Goal: Task Accomplishment & Management: Use online tool/utility

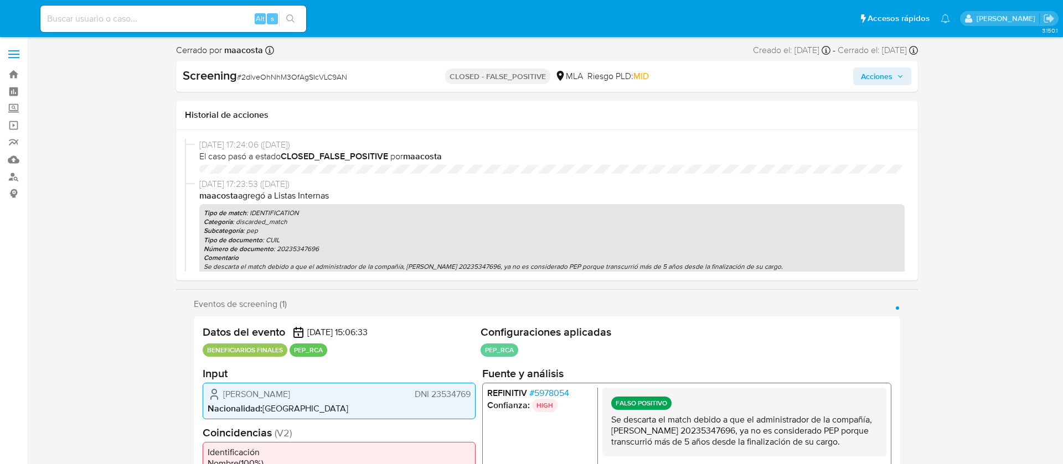
select select "10"
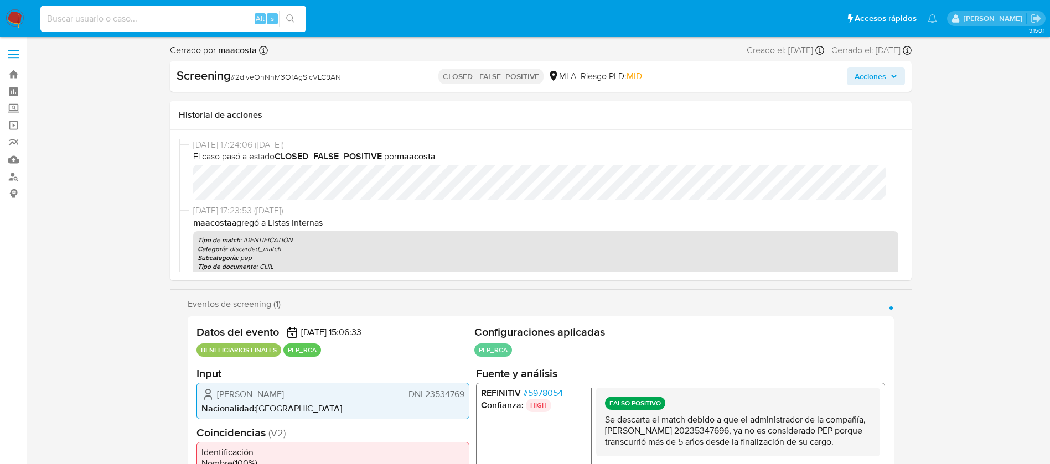
paste input "4hhGuMHTq37PfaxXKiAVX38p"
click at [184, 20] on input "4hhGuMHTq37PfaxXKiAVX38p" at bounding box center [173, 19] width 266 height 14
type input "4hhGuMHTq37PfaxXKiAVX38p"
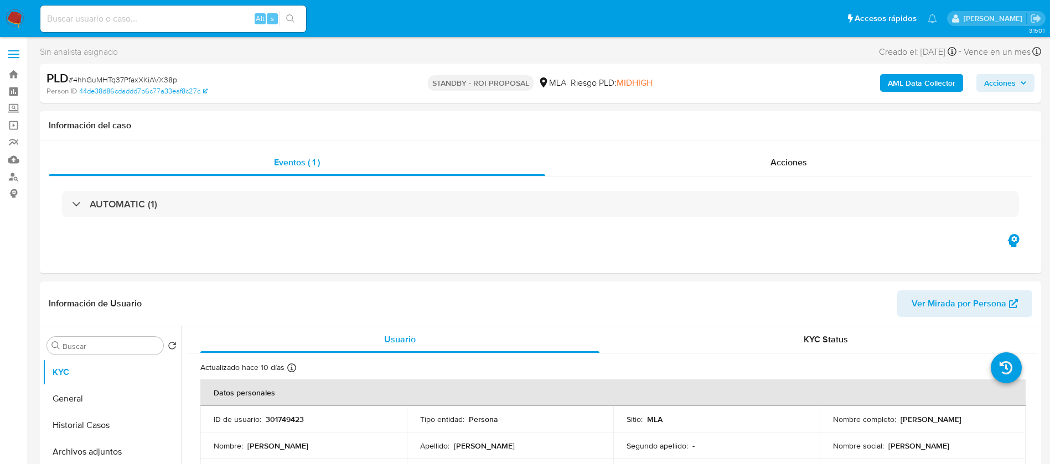
select select "10"
drag, startPoint x: 897, startPoint y: 420, endPoint x: 981, endPoint y: 418, distance: 84.7
click at [981, 418] on div "Nombre completo : Matias Testagrossa" at bounding box center [923, 420] width 180 height 10
copy p "Matias Testagrossa"
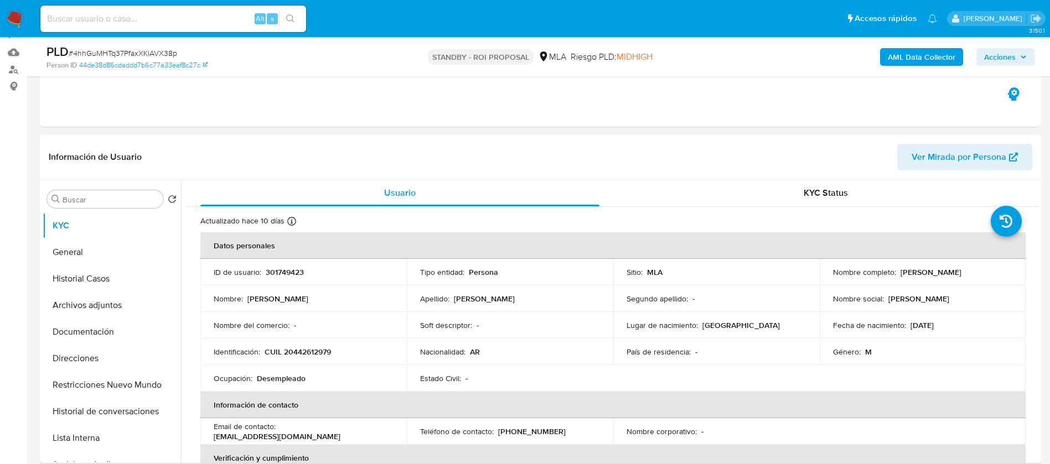
scroll to position [120, 0]
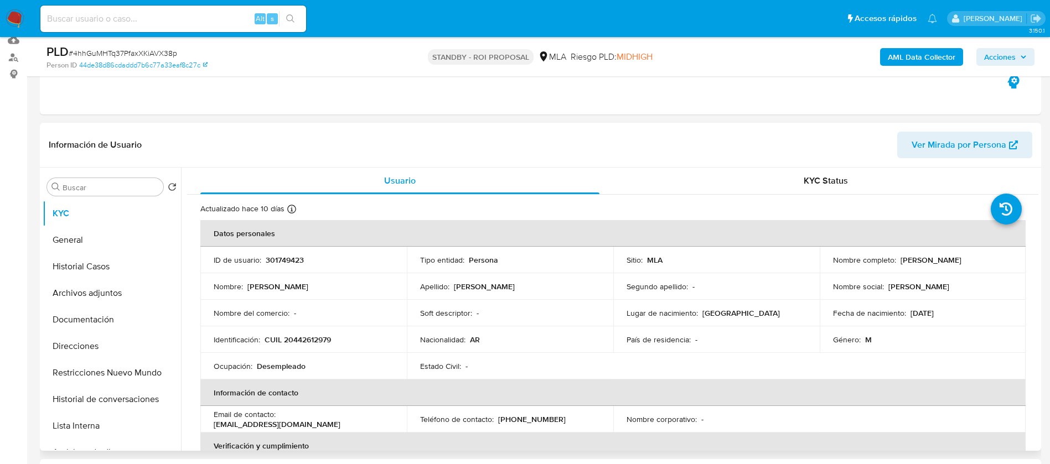
click at [310, 345] on p "CUIL 20442612979" at bounding box center [298, 340] width 66 height 10
copy p "20442612979"
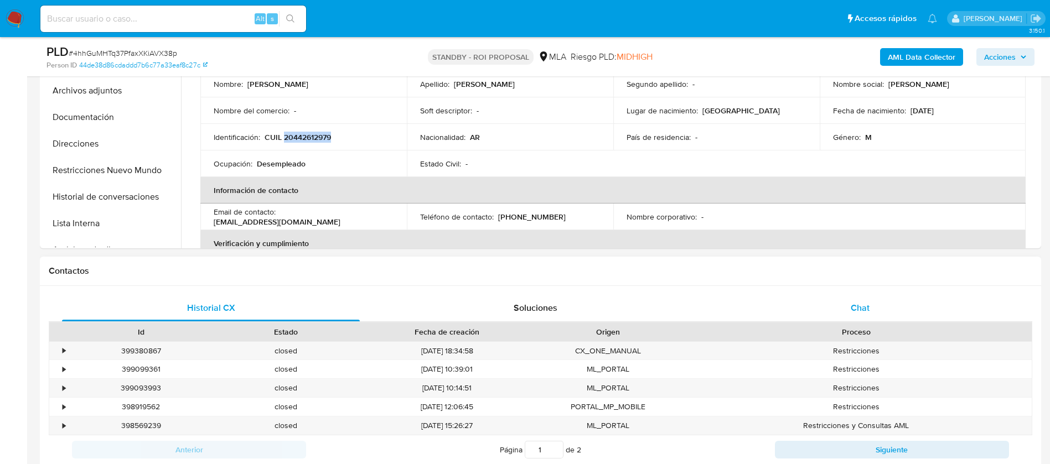
click at [877, 320] on div "Chat" at bounding box center [860, 308] width 298 height 27
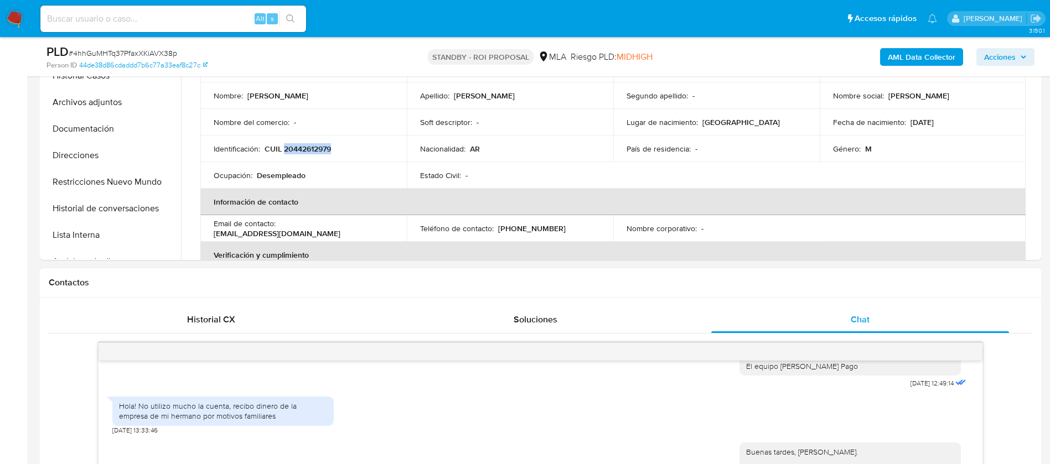
scroll to position [302, 0]
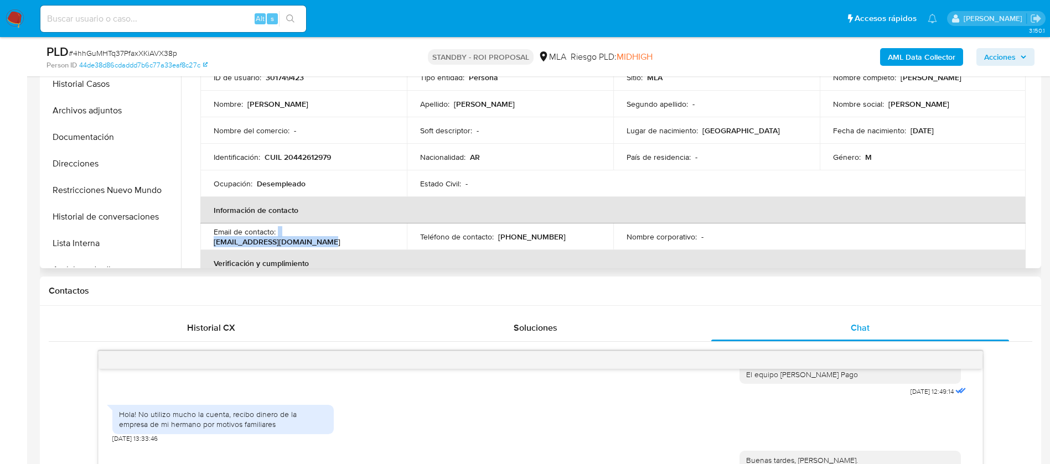
drag, startPoint x: 278, startPoint y: 236, endPoint x: 390, endPoint y: 234, distance: 111.3
click at [390, 234] on div "Email de contacto : matitestagrossa@hotmail.com" at bounding box center [304, 237] width 180 height 20
copy div "matitestagrossa@hotmail.com"
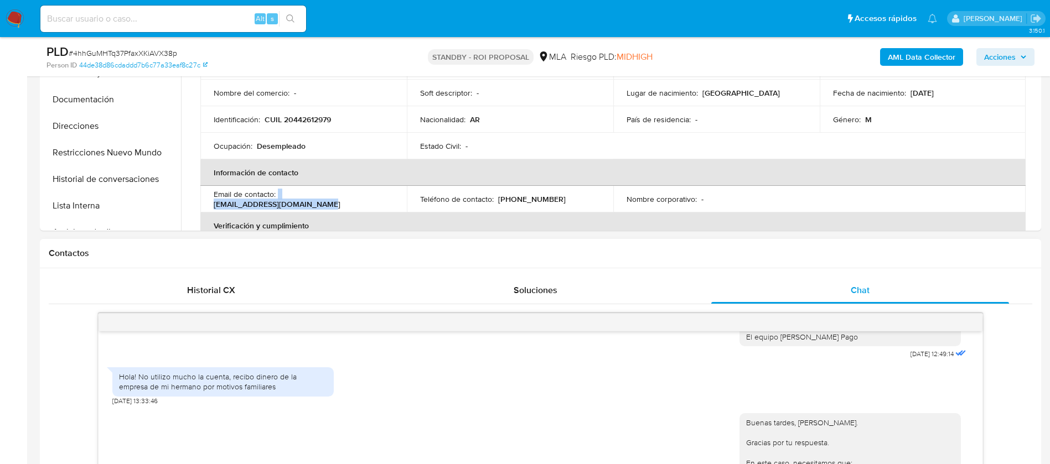
scroll to position [340, 0]
click at [204, 383] on div "Hola! No utilizo mucho la cuenta, recibo dinero de la empresa de mi hermano por…" at bounding box center [223, 381] width 208 height 20
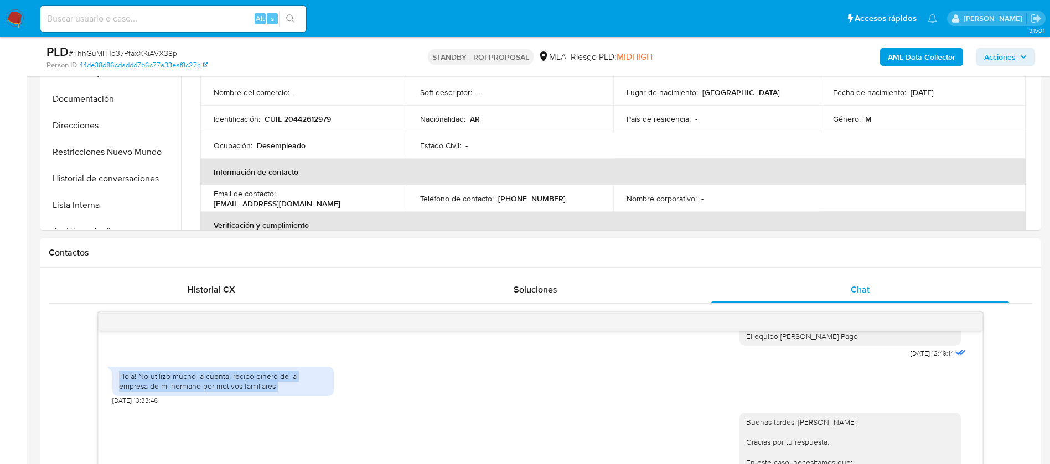
click at [204, 383] on div "Hola! No utilizo mucho la cuenta, recibo dinero de la empresa de mi hermano por…" at bounding box center [223, 381] width 208 height 20
copy div "Hola! No utilizo mucho la cuenta, recibo dinero de la empresa de mi hermano por…"
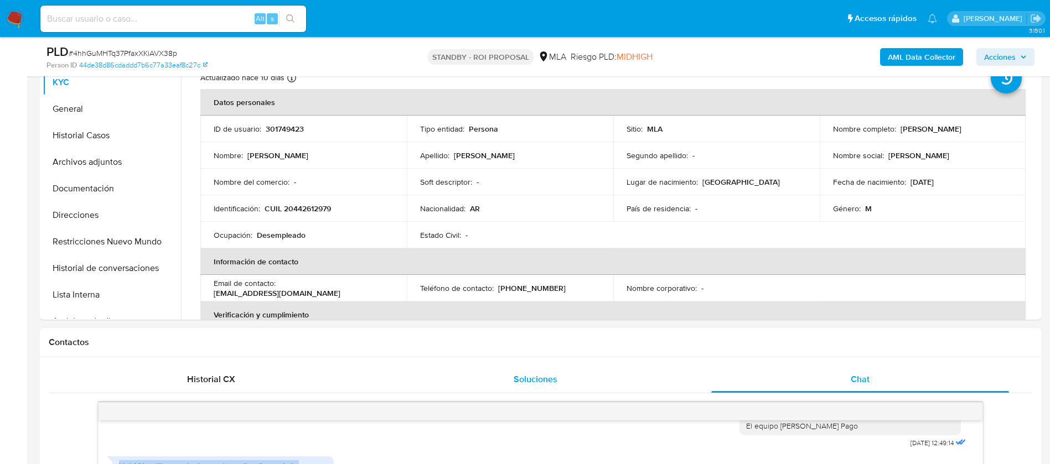
scroll to position [250, 0]
drag, startPoint x: 897, startPoint y: 131, endPoint x: 972, endPoint y: 131, distance: 75.3
click at [969, 131] on div "Nombre completo : Matias Testagrossa" at bounding box center [923, 130] width 180 height 10
copy p "Matias Testagrossa"
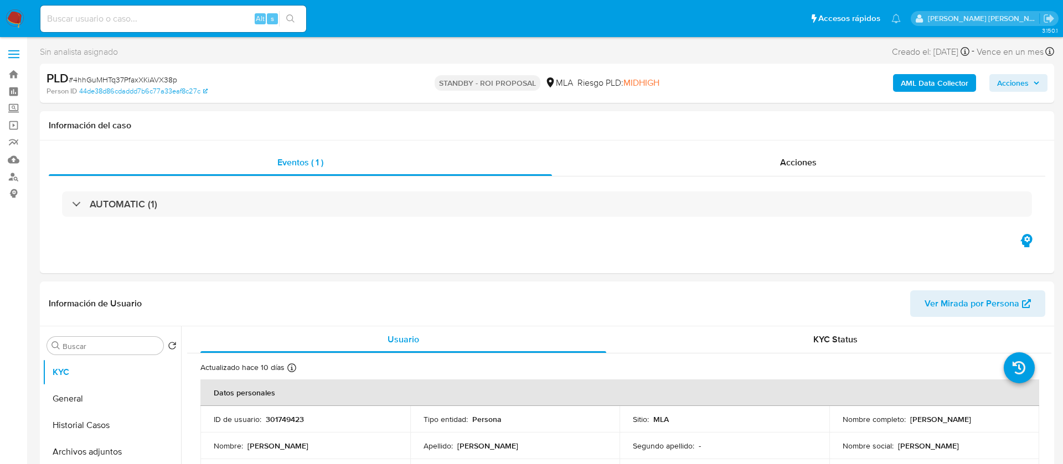
select select "10"
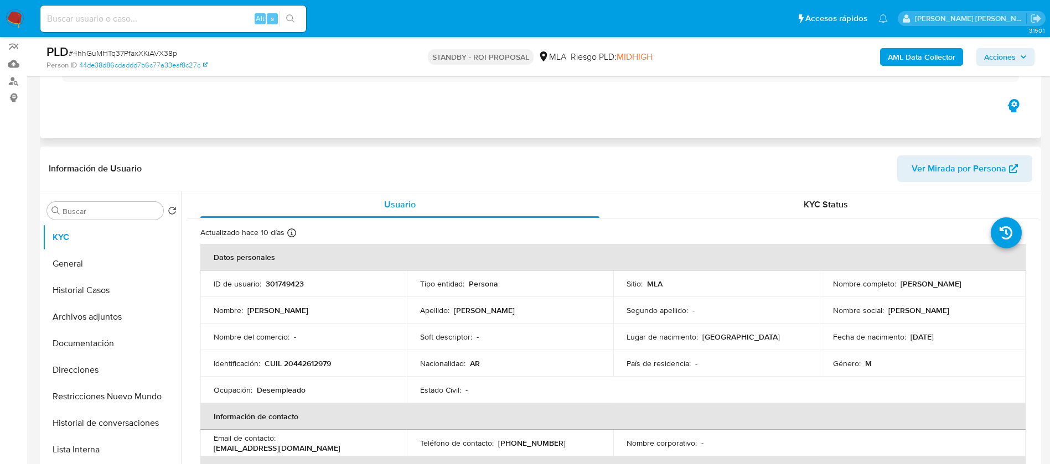
scroll to position [96, 0]
click at [322, 363] on p "CUIL 20442612979" at bounding box center [298, 363] width 66 height 10
copy p "20442612979"
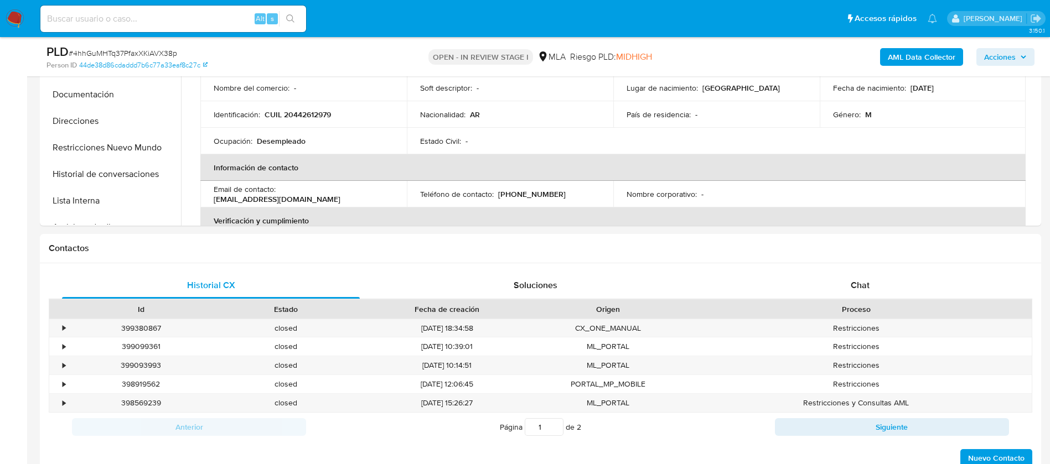
scroll to position [322, 0]
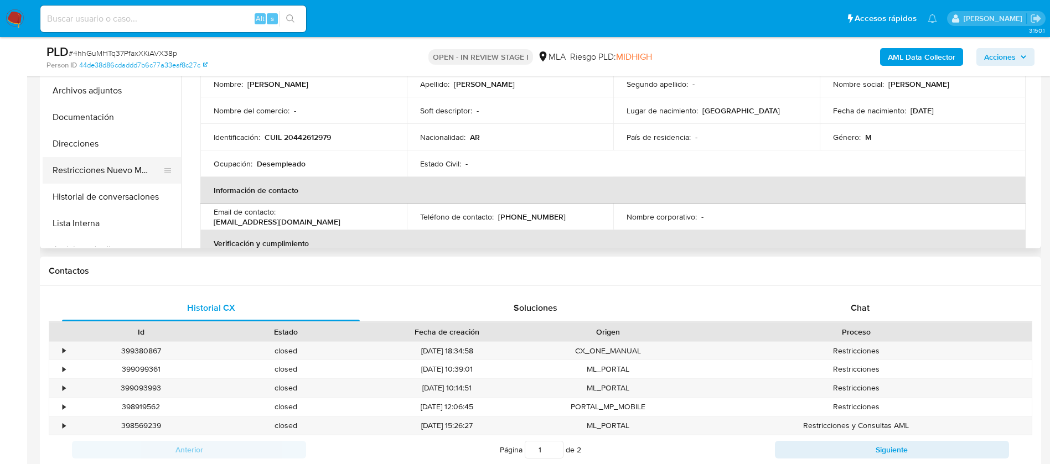
select select "10"
click at [84, 177] on button "Restricciones Nuevo Mundo" at bounding box center [108, 170] width 130 height 27
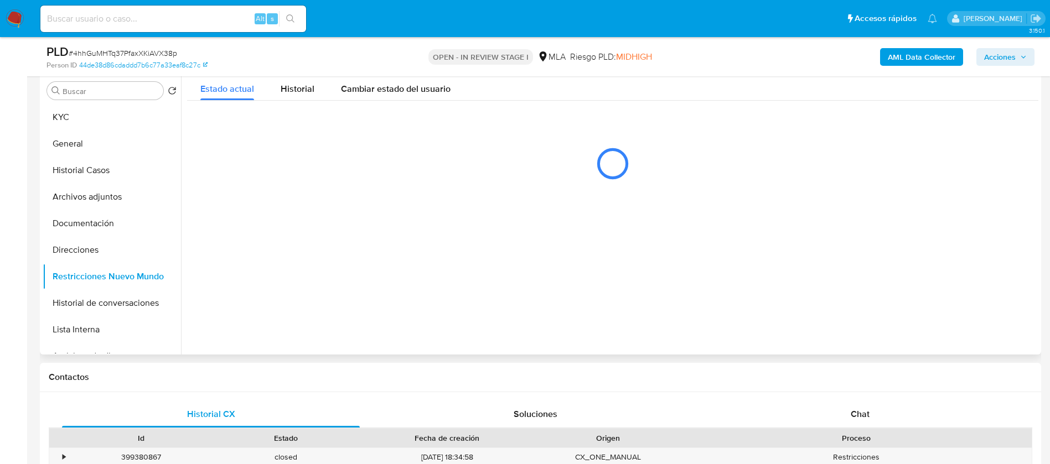
scroll to position [207, 0]
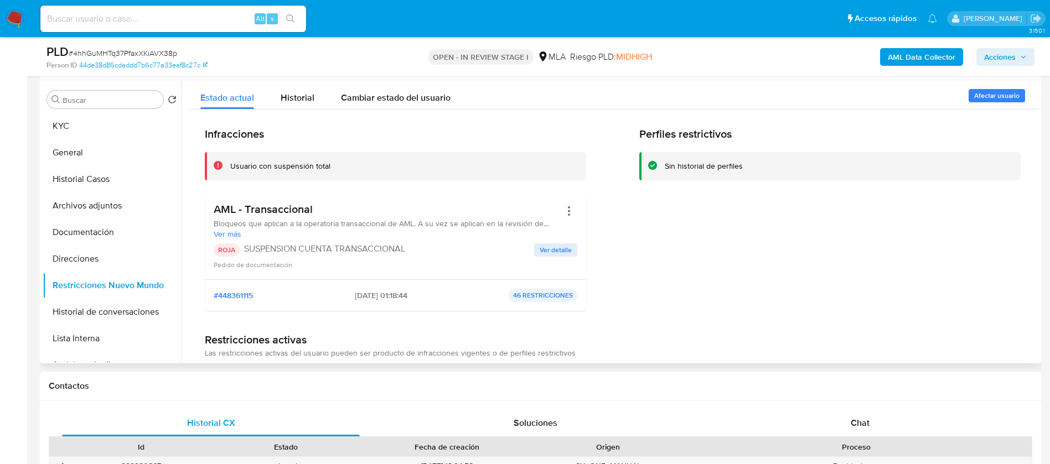
click at [465, 245] on p "SUSPENSION CUENTA TRANSACCIONAL" at bounding box center [389, 249] width 290 height 11
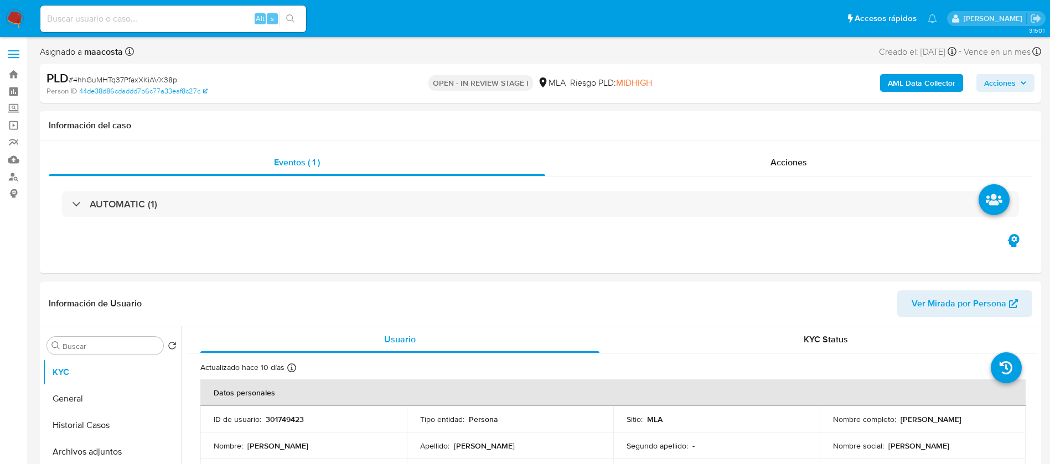
select select "10"
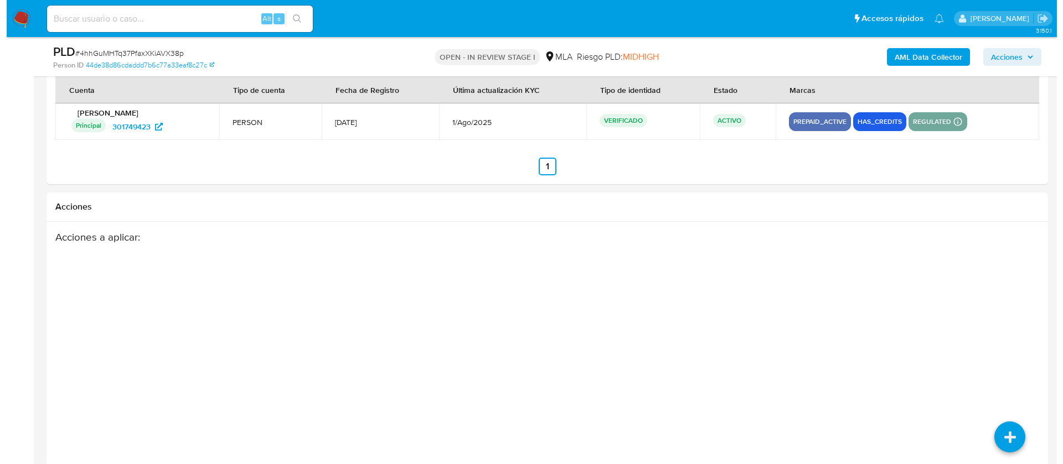
scroll to position [1736, 0]
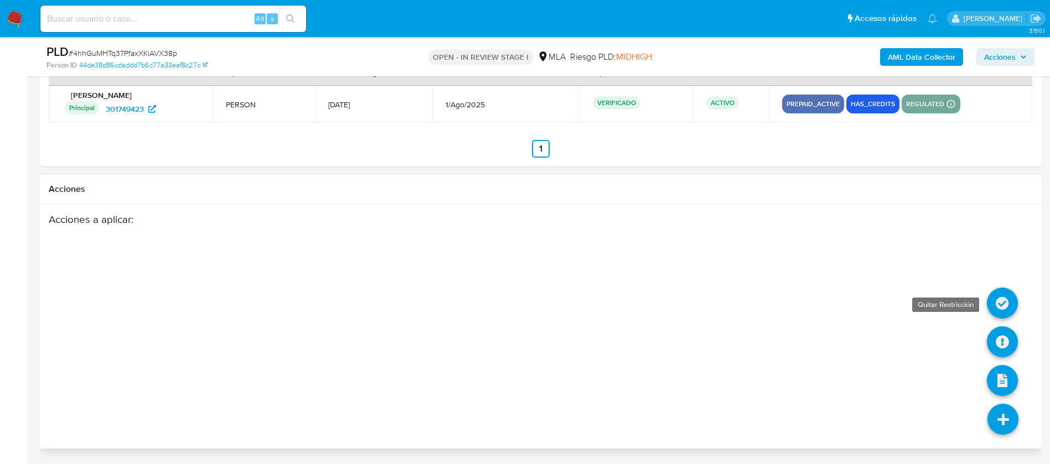
click at [1002, 298] on icon at bounding box center [1002, 303] width 31 height 31
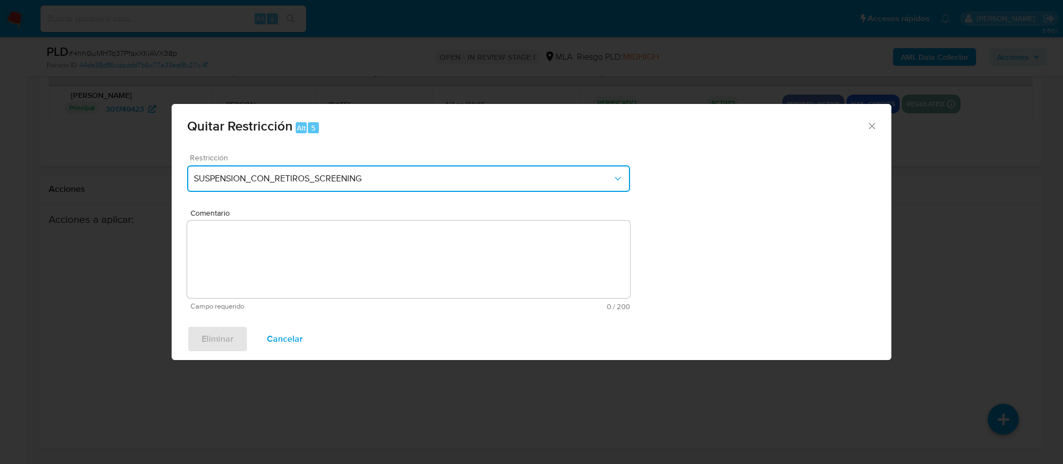
click at [415, 174] on span "SUSPENSION_CON_RETIROS_SCREENING" at bounding box center [403, 178] width 418 height 11
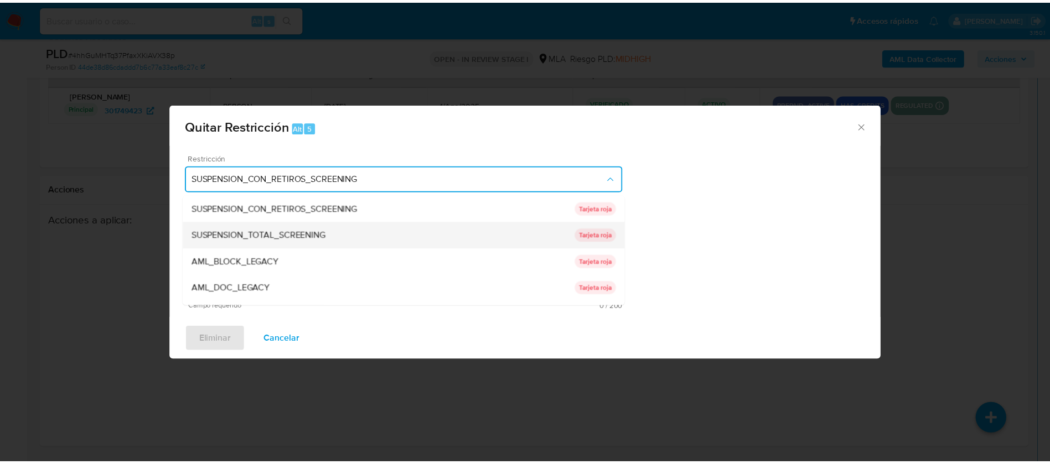
scroll to position [182, 0]
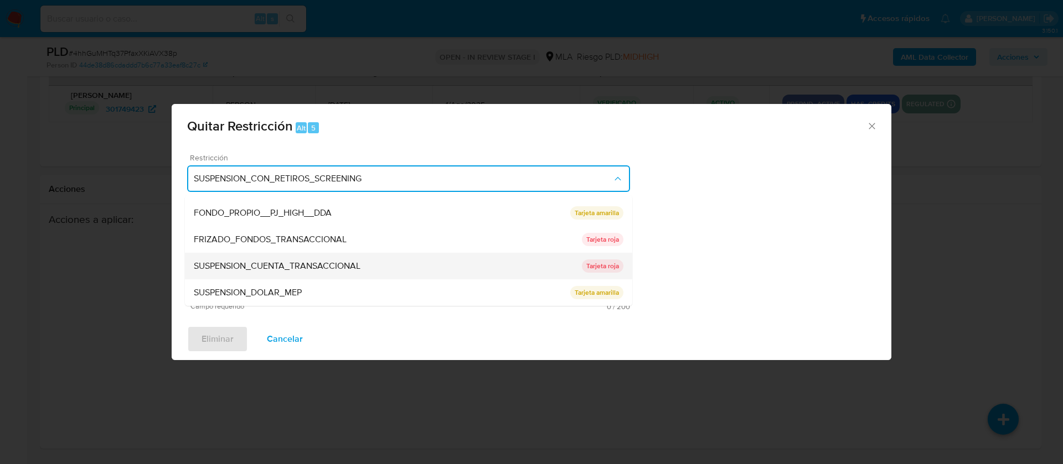
click at [272, 270] on span "SUSPENSION_CUENTA_TRANSACCIONAL" at bounding box center [277, 266] width 167 height 11
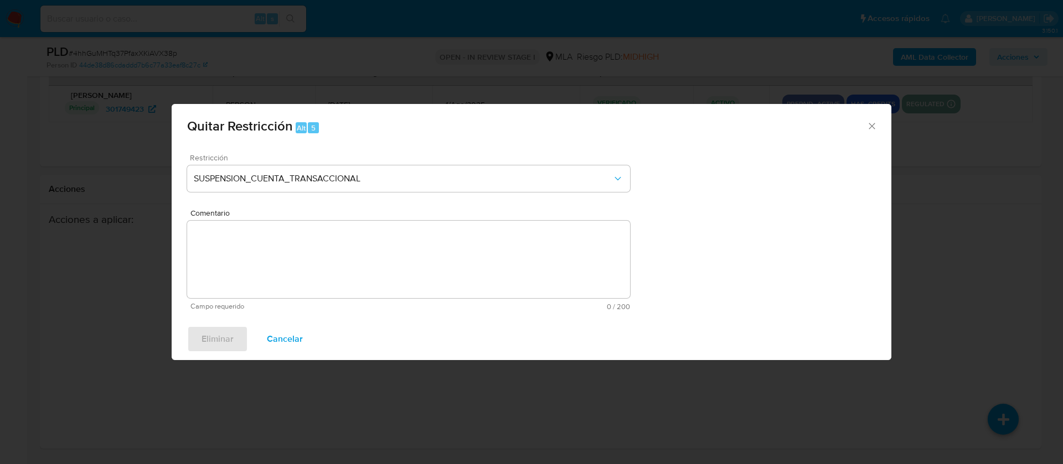
click at [272, 270] on textarea "Comentario" at bounding box center [408, 259] width 443 height 77
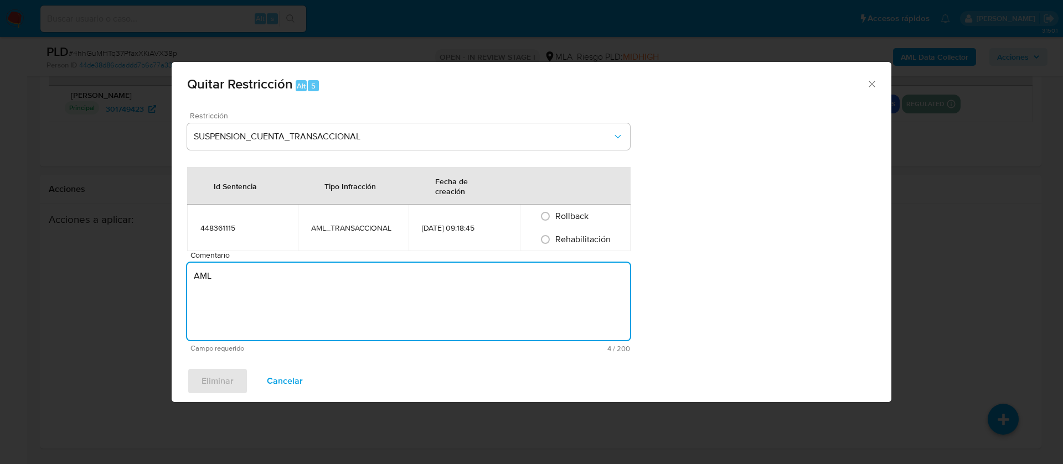
type textarea "AML"
click at [600, 242] on span "Rehabilitación" at bounding box center [582, 239] width 55 height 13
click at [554, 242] on input "Rehabilitación" at bounding box center [545, 240] width 18 height 18
radio input "true"
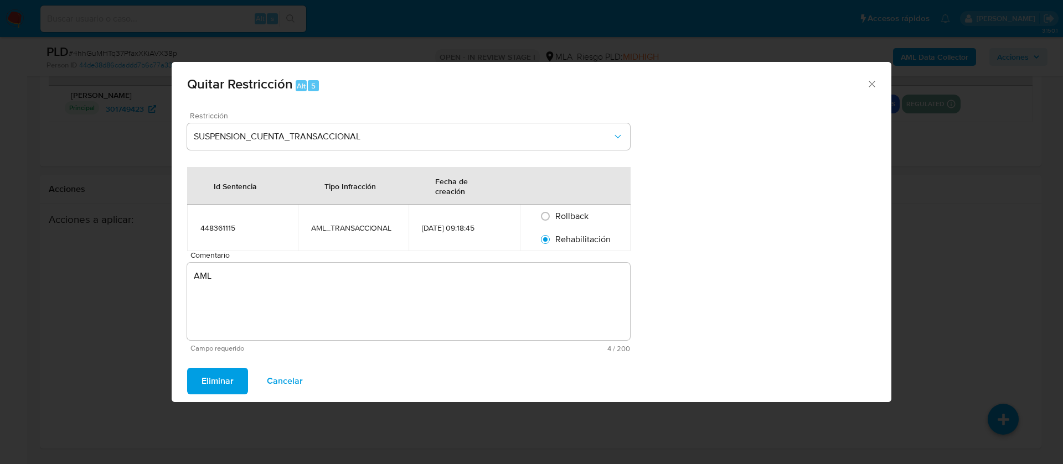
click at [215, 381] on span "Eliminar" at bounding box center [217, 381] width 32 height 24
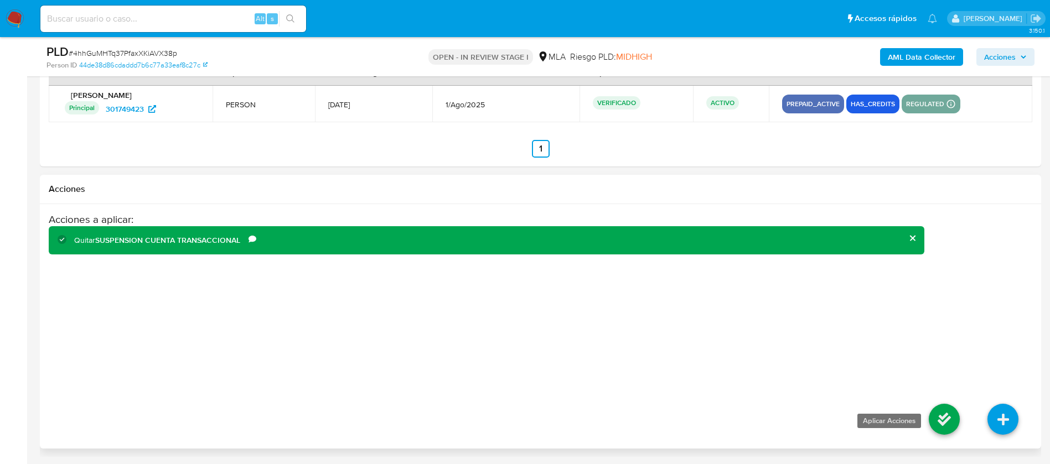
click at [941, 423] on icon at bounding box center [944, 419] width 31 height 31
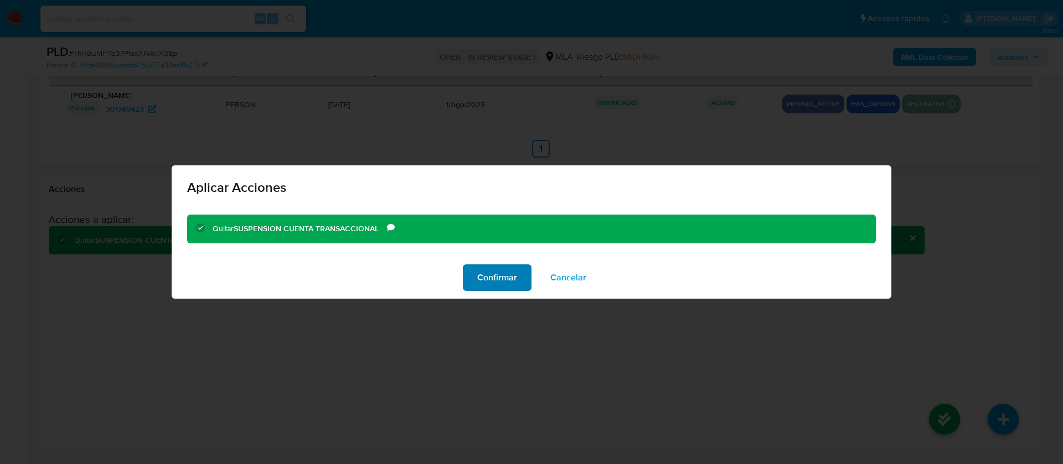
click at [508, 276] on span "Confirmar" at bounding box center [497, 278] width 40 height 24
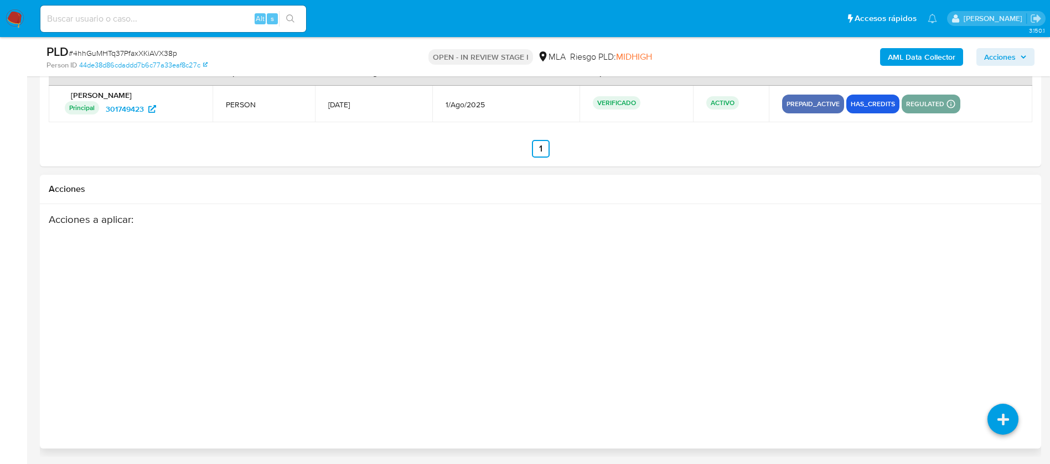
click at [981, 258] on div "Acciones a aplicar :" at bounding box center [540, 301] width 983 height 177
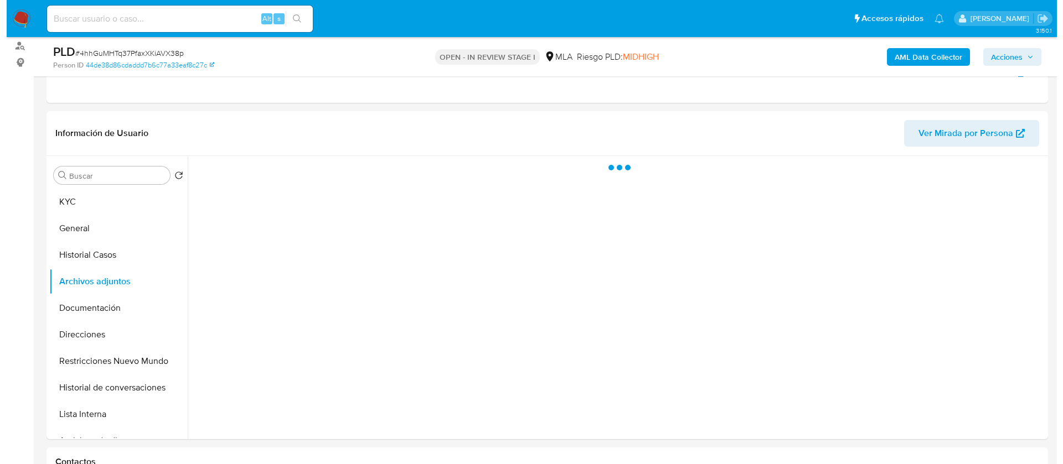
scroll to position [174, 0]
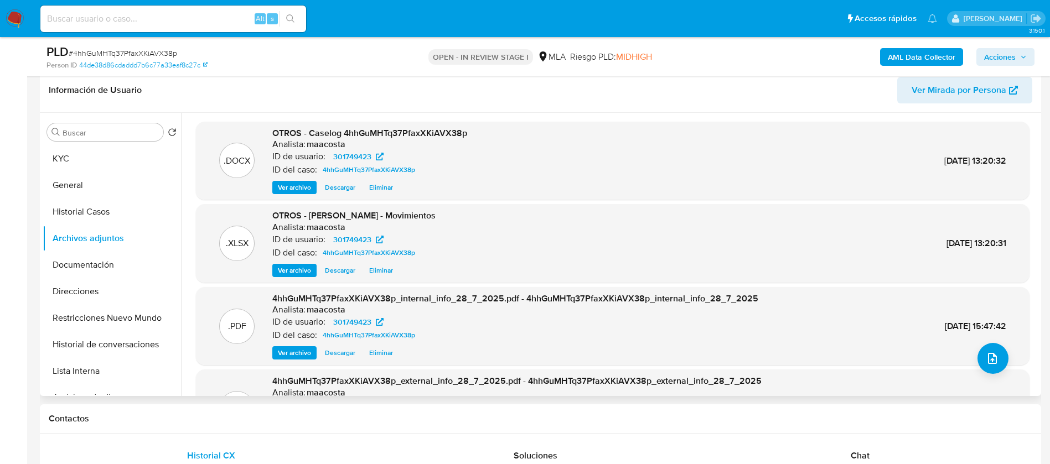
click at [817, 96] on header "Información de Usuario Ver Mirada por Persona" at bounding box center [540, 90] width 983 height 27
click at [381, 184] on span "Eliminar" at bounding box center [381, 187] width 24 height 11
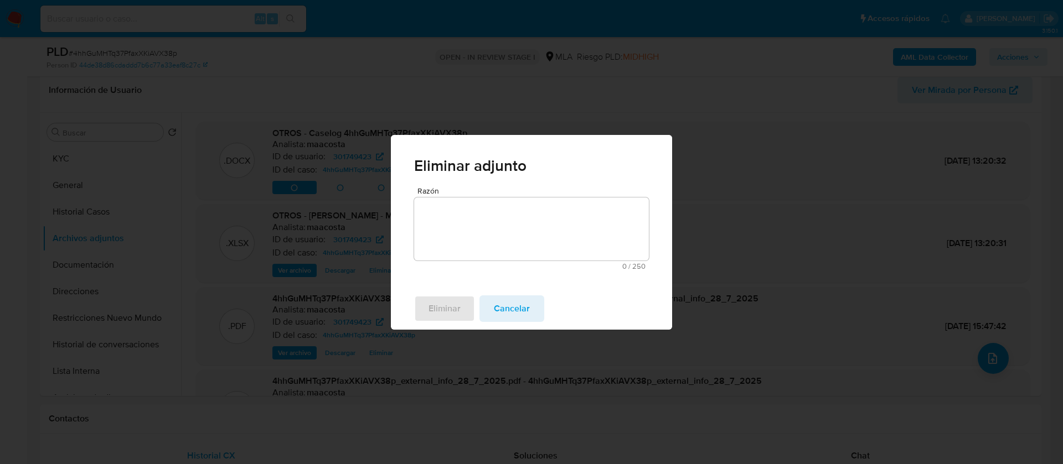
click at [445, 221] on textarea "Razón" at bounding box center [531, 229] width 235 height 63
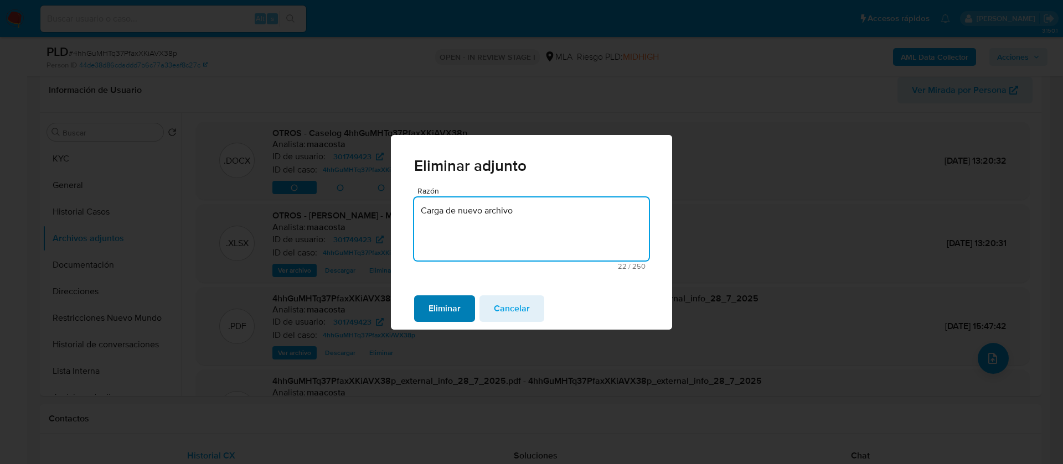
type textarea "Carga de nuevo archivo"
click at [436, 305] on span "Eliminar" at bounding box center [444, 309] width 32 height 24
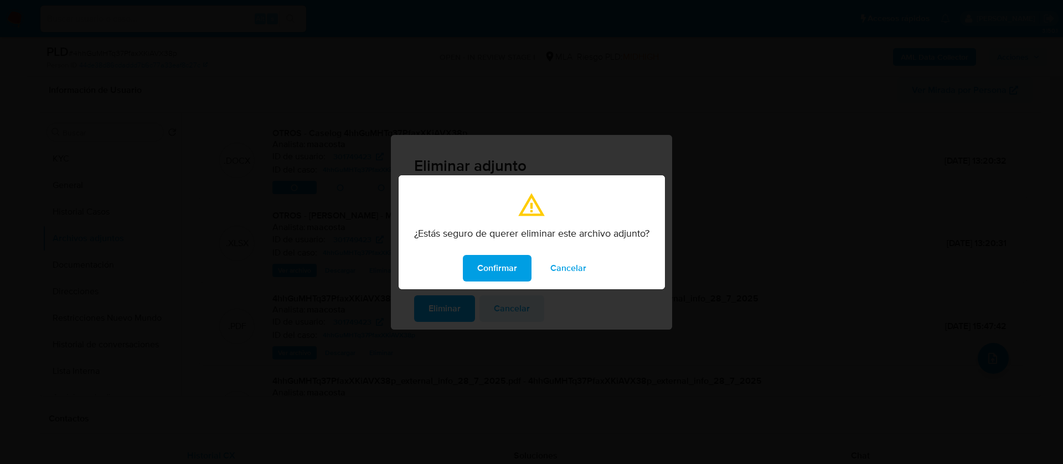
click at [493, 268] on span "Confirmar" at bounding box center [497, 268] width 40 height 24
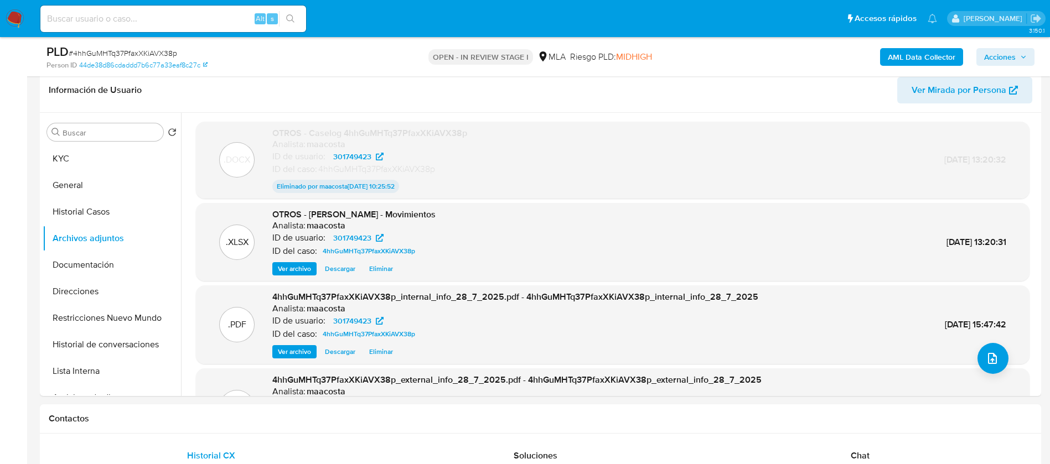
click at [742, 55] on div "AML Data Collector Acciones" at bounding box center [871, 57] width 327 height 26
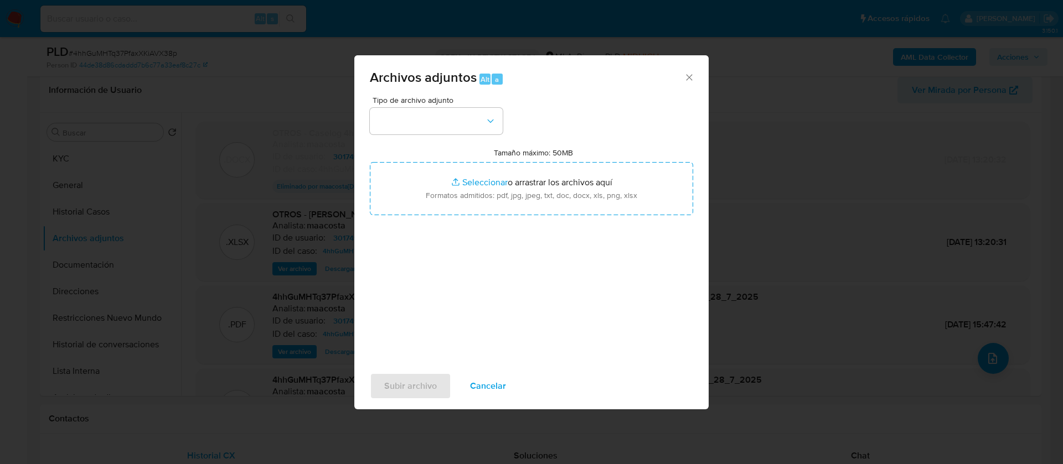
click at [430, 135] on div "Tipo de archivo adjunto Tamaño máximo: 50MB Seleccionar archivos Seleccionar o …" at bounding box center [531, 226] width 323 height 261
click at [428, 127] on button "button" at bounding box center [436, 121] width 133 height 27
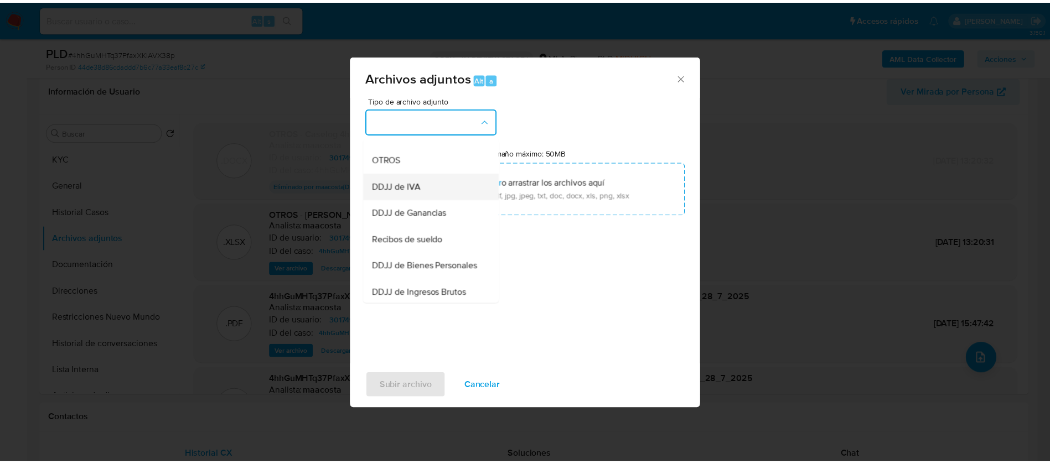
scroll to position [234, 0]
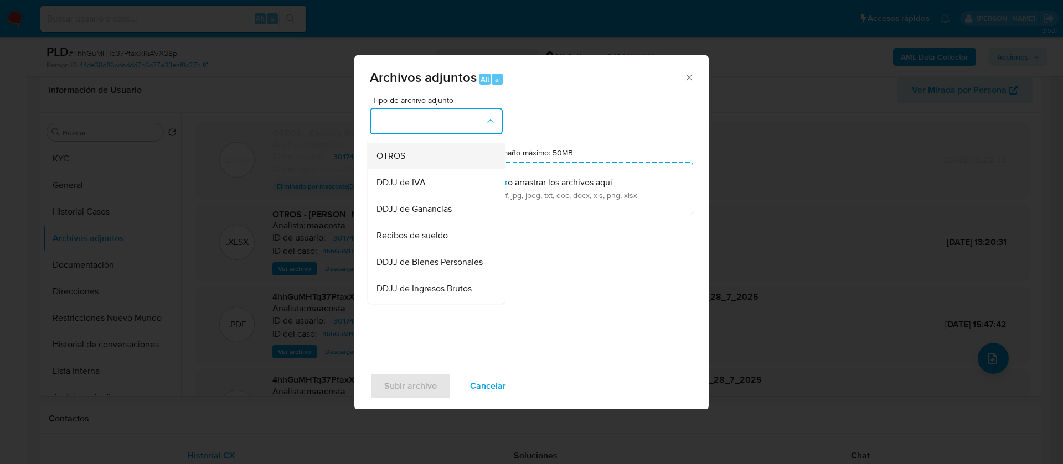
click at [405, 169] on div "OTROS" at bounding box center [432, 156] width 113 height 27
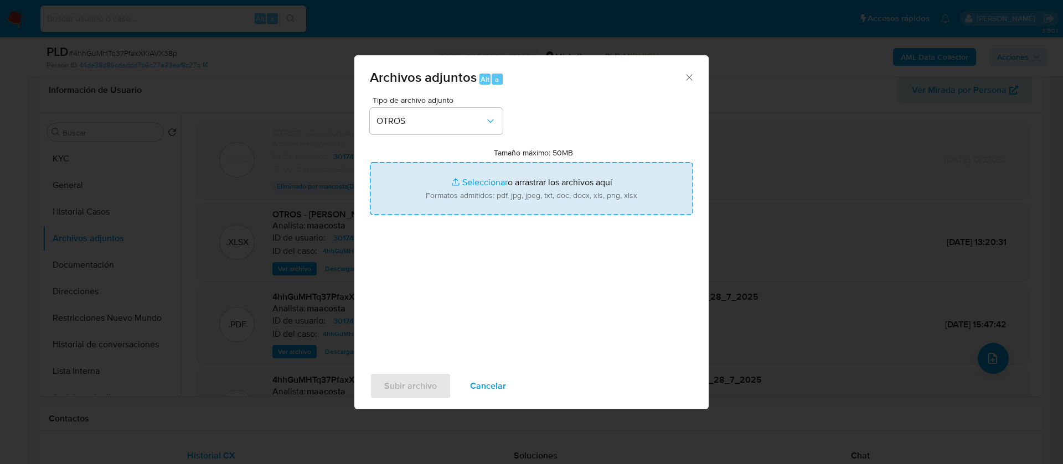
type input "C:\fakepath\Caselog - 4hhGuMHTq37PfaxXKiAVX38p.docx"
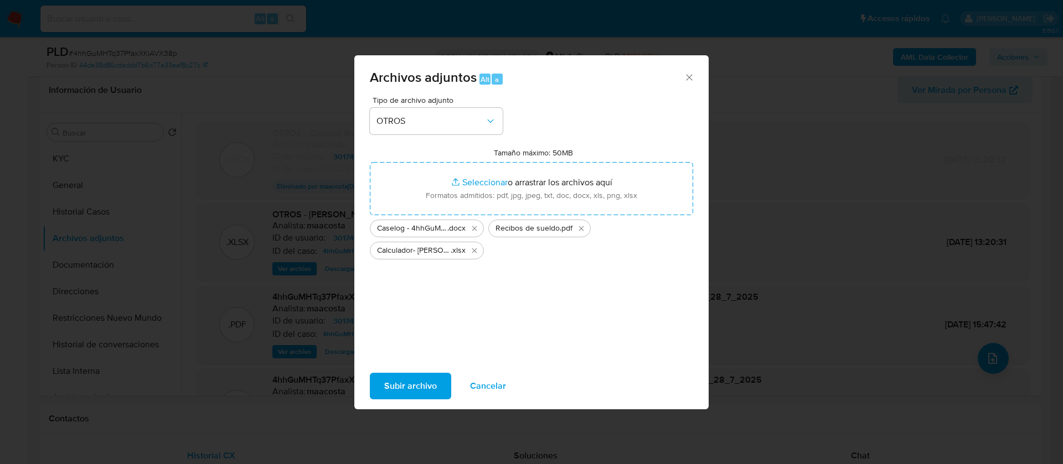
click at [424, 376] on span "Subir archivo" at bounding box center [410, 386] width 53 height 24
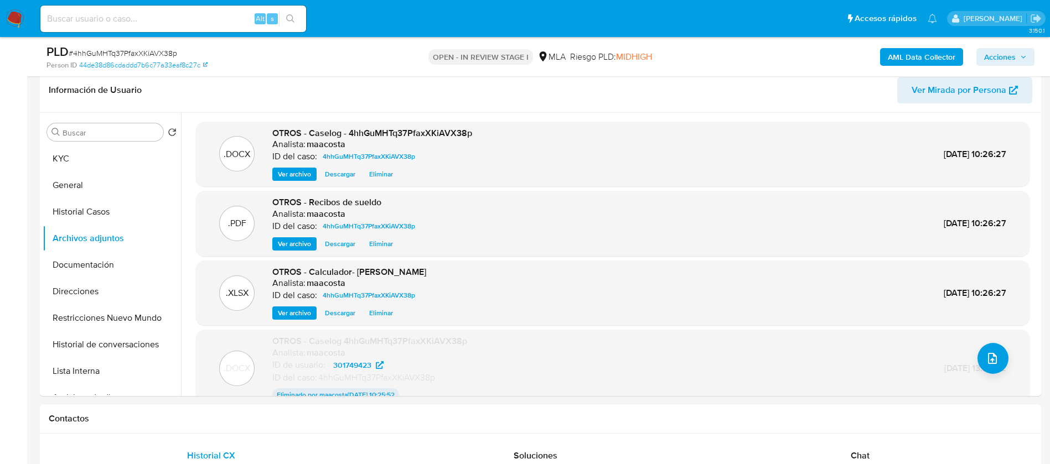
click at [118, 210] on button "Historial Casos" at bounding box center [108, 212] width 130 height 27
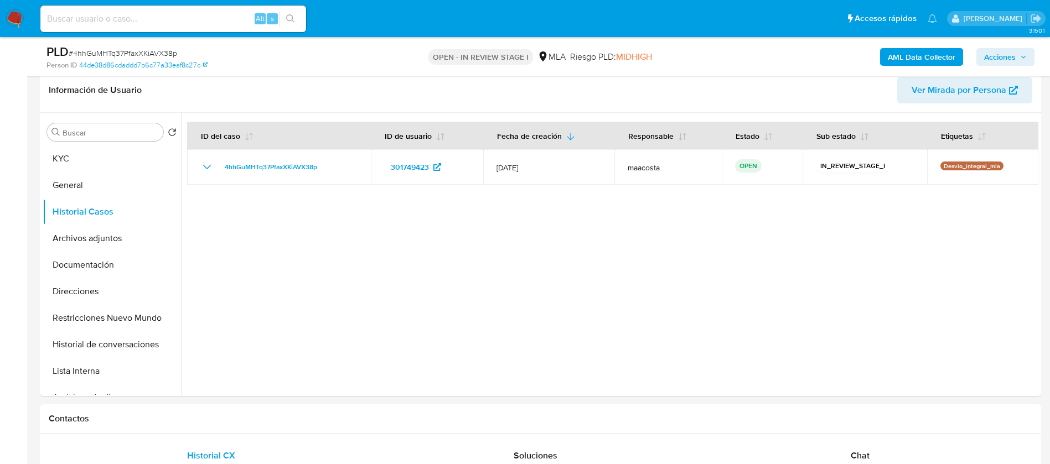
click at [996, 57] on span "Acciones" at bounding box center [1000, 57] width 32 height 18
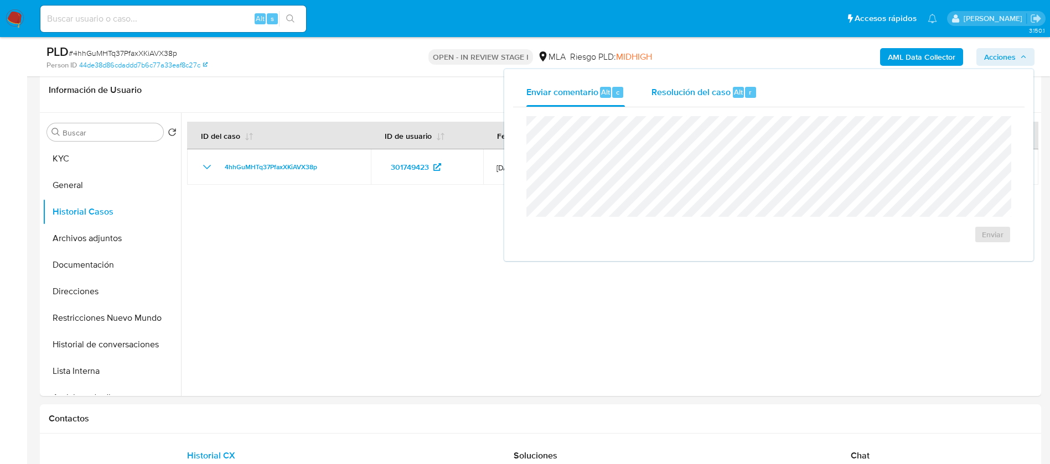
click at [707, 91] on span "Resolución del caso" at bounding box center [690, 91] width 79 height 13
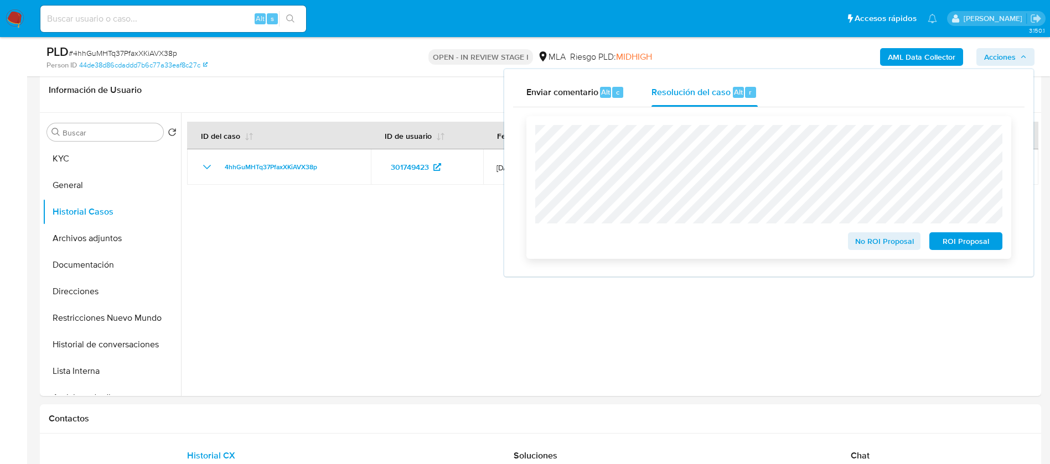
click at [869, 245] on span "No ROI Proposal" at bounding box center [885, 241] width 58 height 15
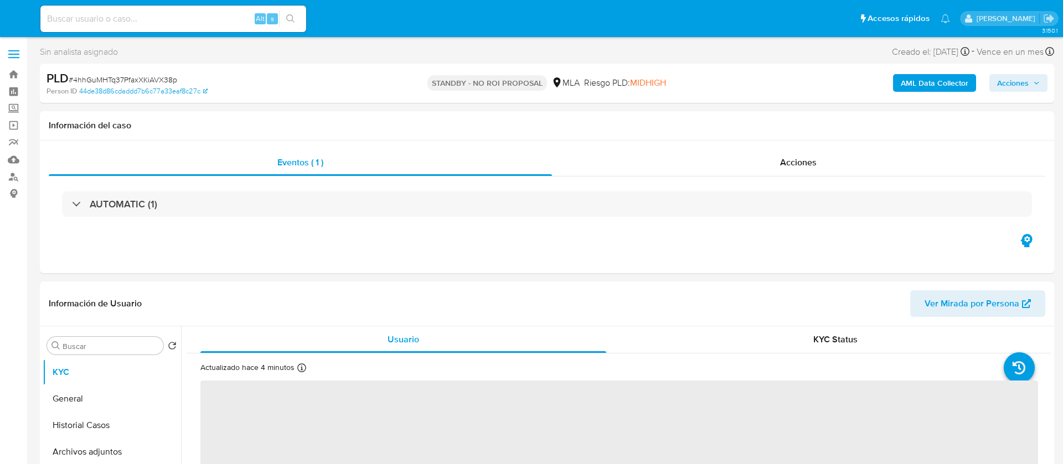
select select "10"
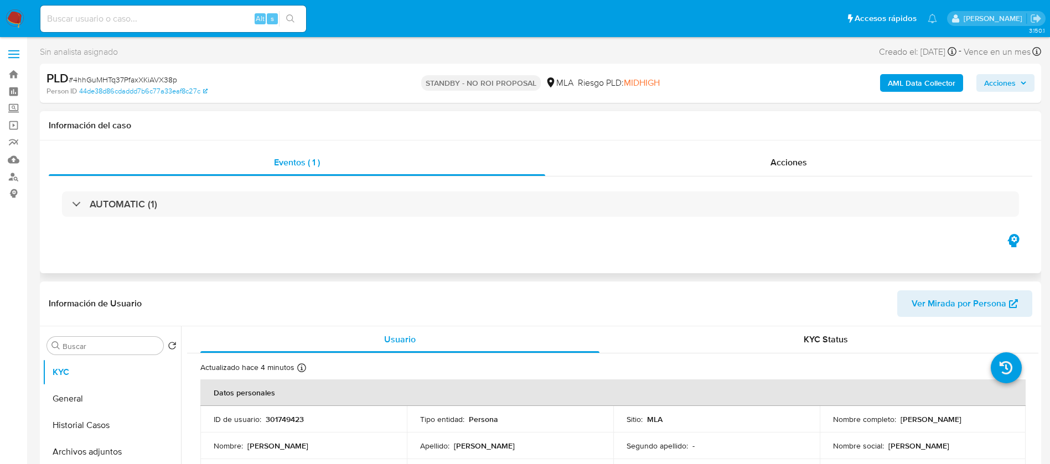
click at [408, 251] on div "Eventos ( 1 ) Acciones AUTOMATIC (1)" at bounding box center [540, 207] width 1001 height 133
click at [156, 13] on input at bounding box center [173, 19] width 266 height 14
paste input "sI6pNqpubW8jo5r8KAMDsK61"
type input "sI6pNqpubW8jo5r8KAMDsK61"
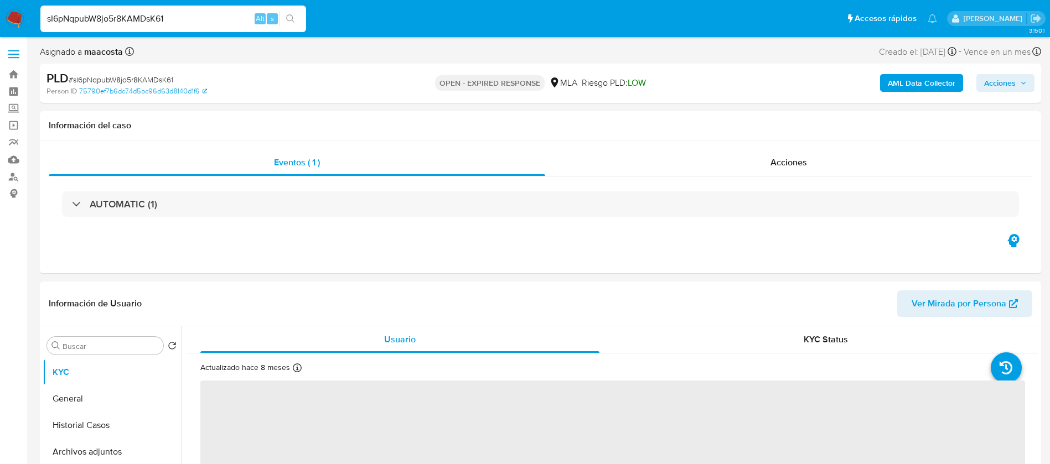
select select "10"
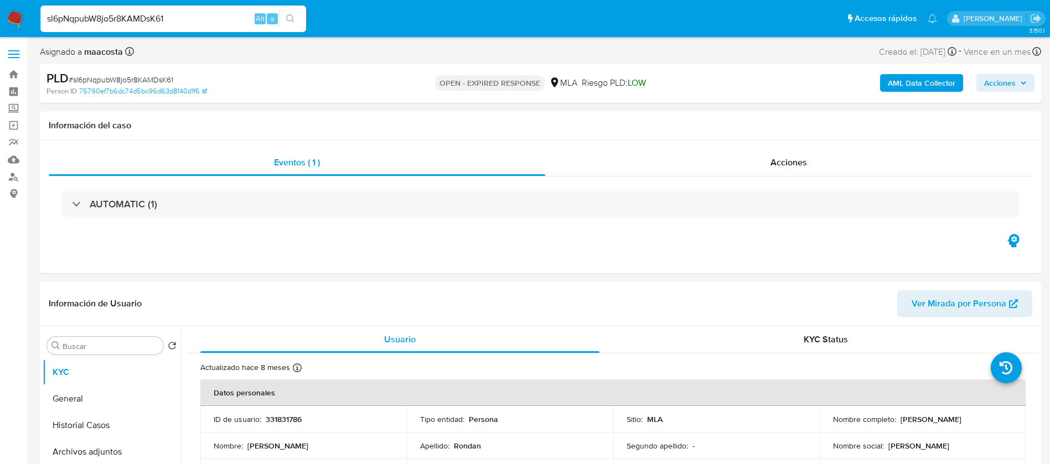
paste input "EjNMd553LA5Bi6WjG7NTIl1e"
click at [190, 15] on input "sI6pNqpubW8jo5r8KAMDsK61" at bounding box center [173, 19] width 266 height 14
type input "EjNMd553LA5Bi6WjG7NTIl1e"
select select "10"
paste input "Nbk6zxfjQooA2veMITXePRHT"
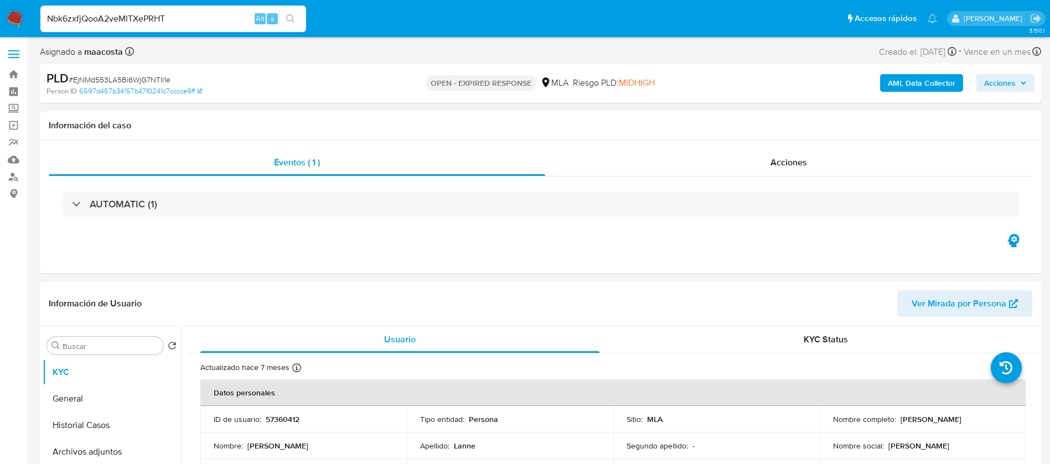
click at [183, 22] on input "Nbk6zxfjQooA2veMITXePRHT" at bounding box center [173, 19] width 266 height 14
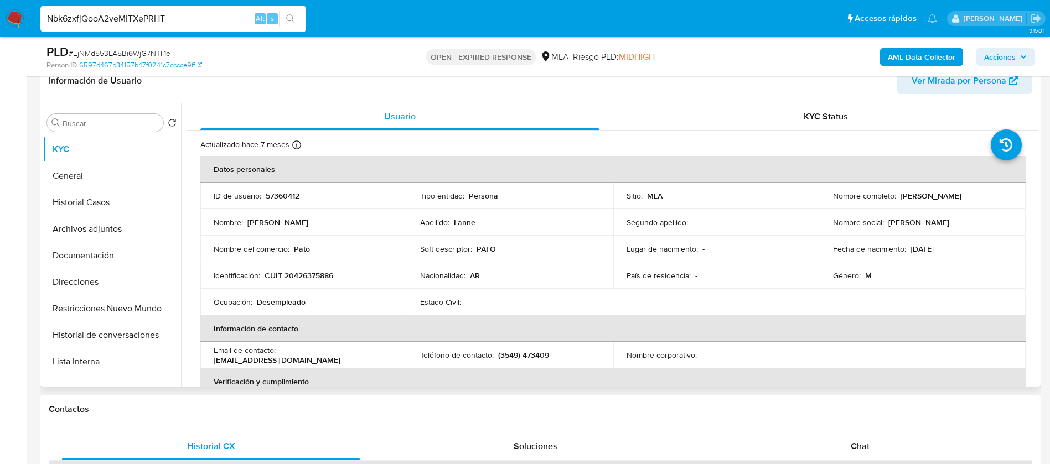
scroll to position [184, 0]
type input "Nbk6zxfjQooA2veMITXePRHT"
click at [869, 441] on span "Chat" at bounding box center [860, 445] width 19 height 13
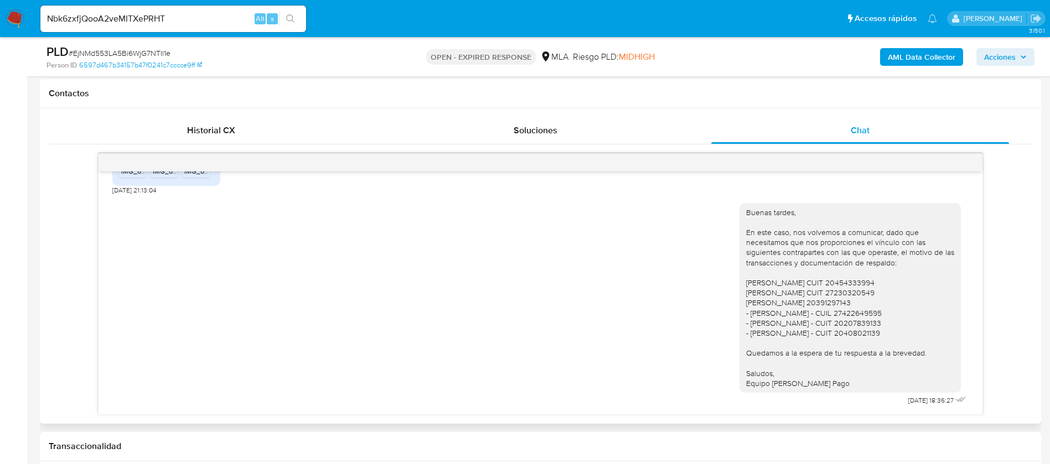
scroll to position [858, 0]
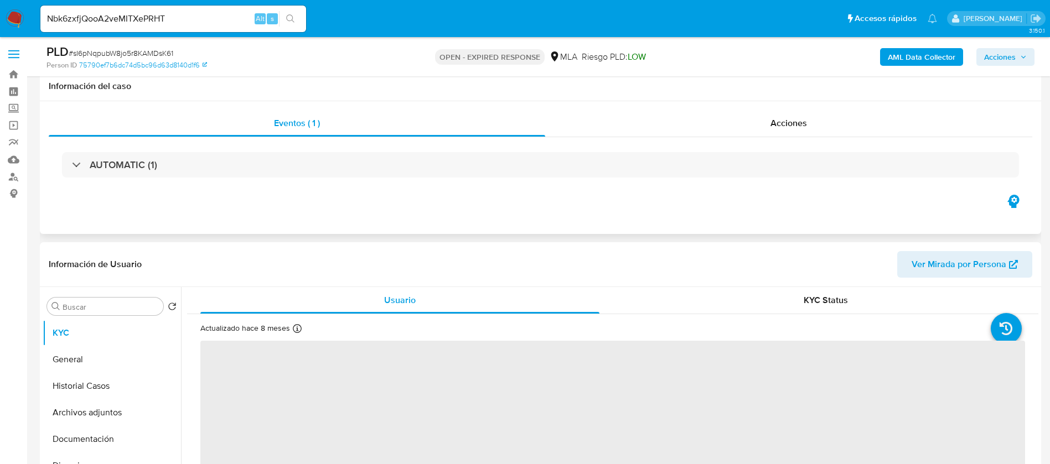
scroll to position [115, 0]
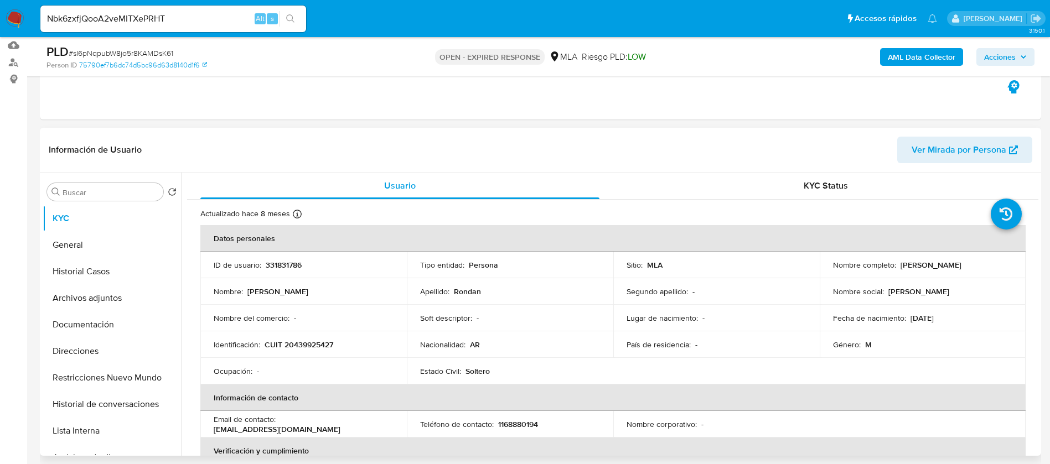
select select "10"
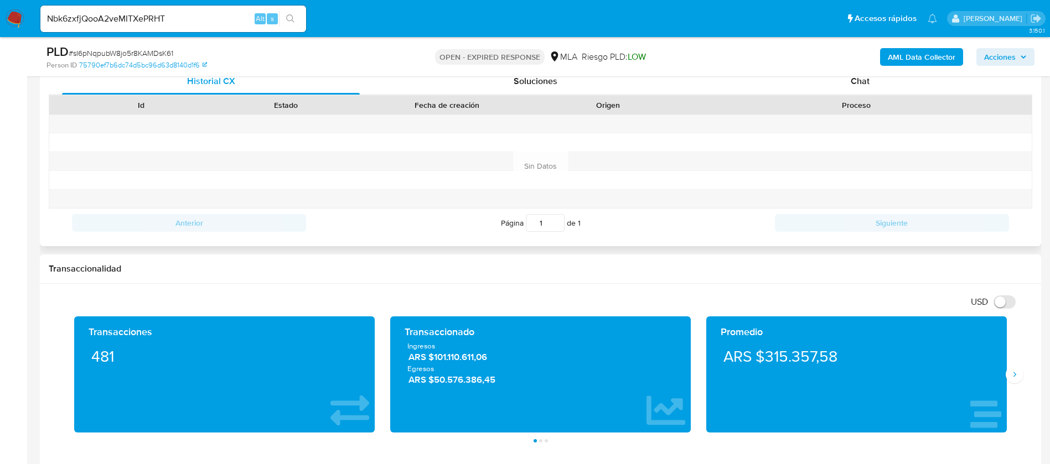
scroll to position [555, 0]
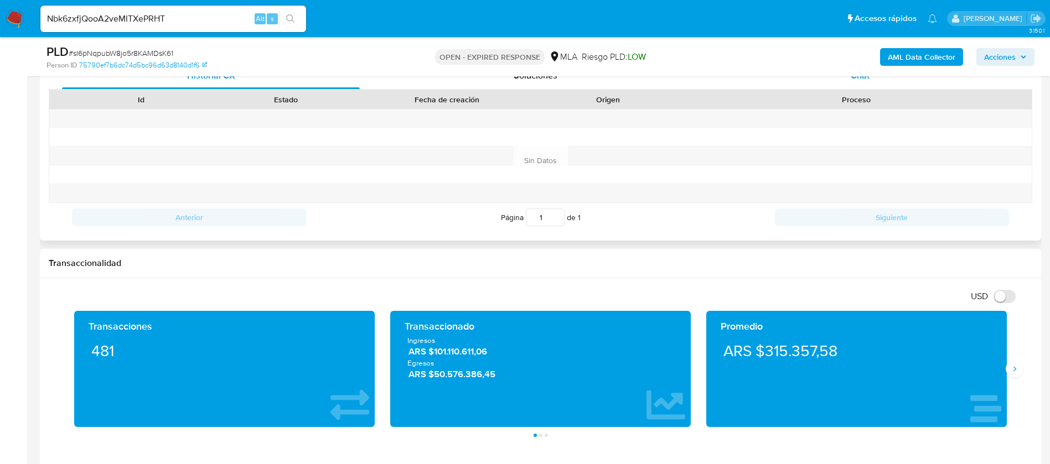
click at [864, 82] on div "Chat" at bounding box center [860, 76] width 298 height 27
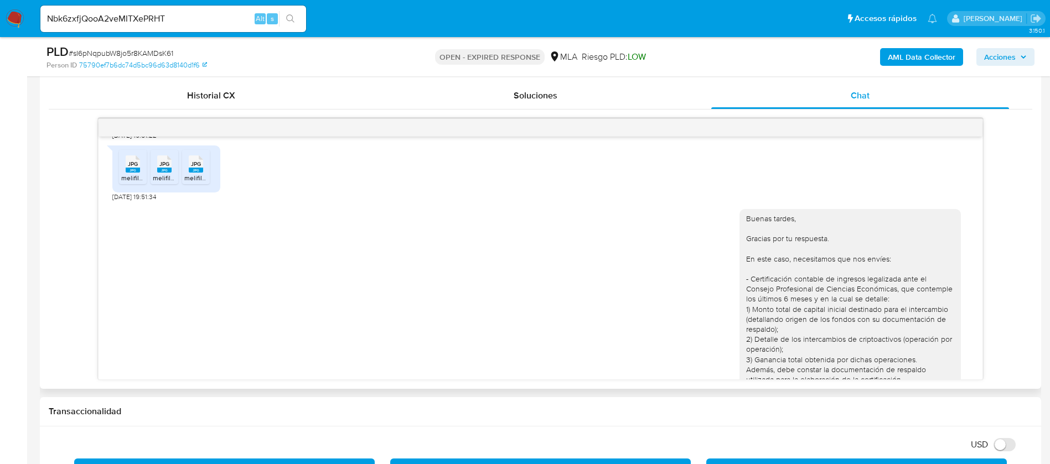
scroll to position [867, 0]
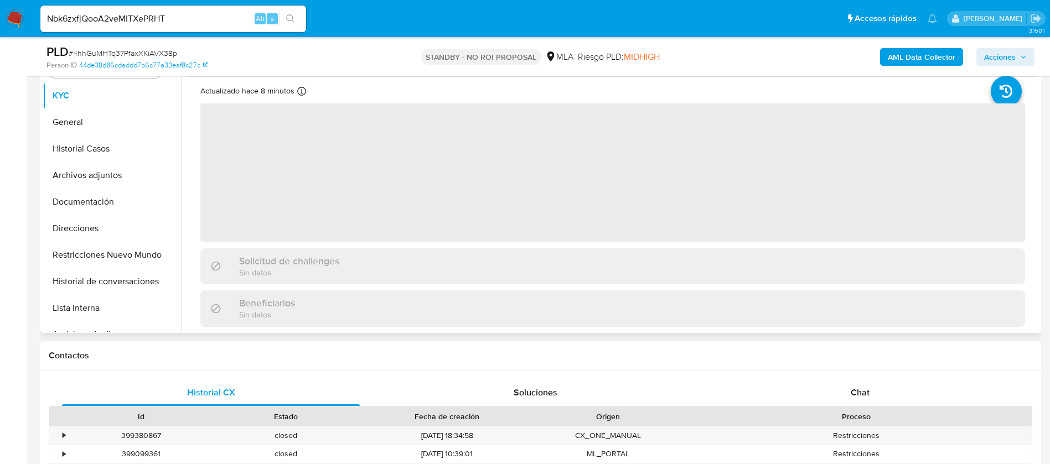
scroll to position [244, 0]
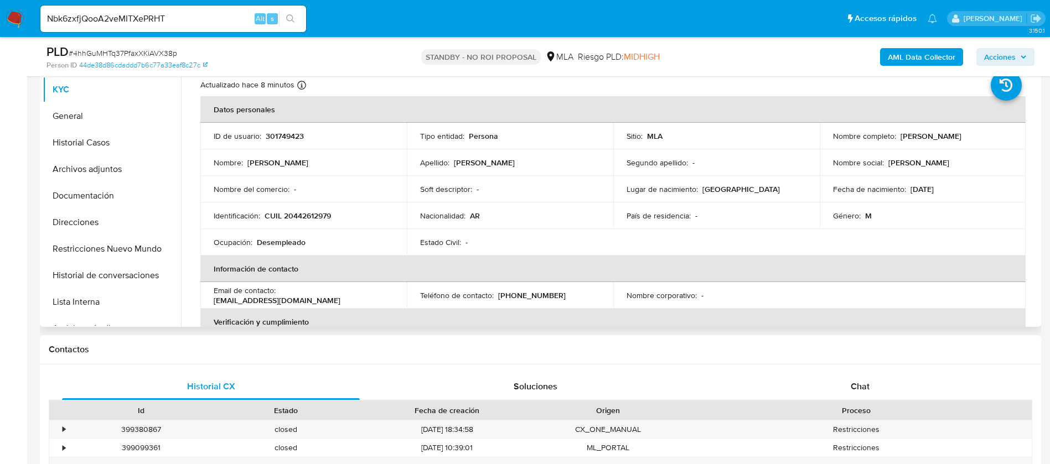
select select "10"
paste input "sI6pNqpubW8jo5r8KAMDsK61"
click at [116, 17] on input "Nbk6zxfjQooA2veMITXePRHT" at bounding box center [173, 19] width 266 height 14
type input "sI6pNqpubW8jo5r8KAMDsK61"
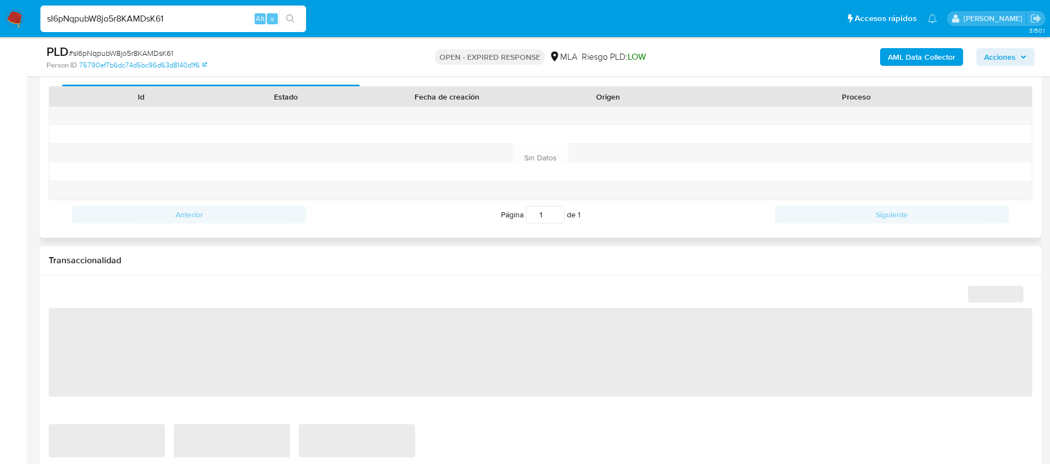
scroll to position [531, 0]
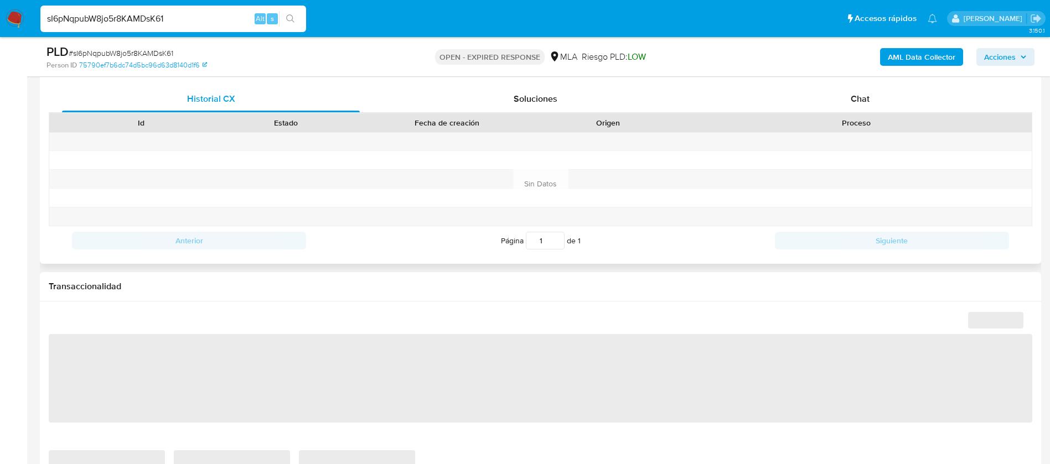
select select "10"
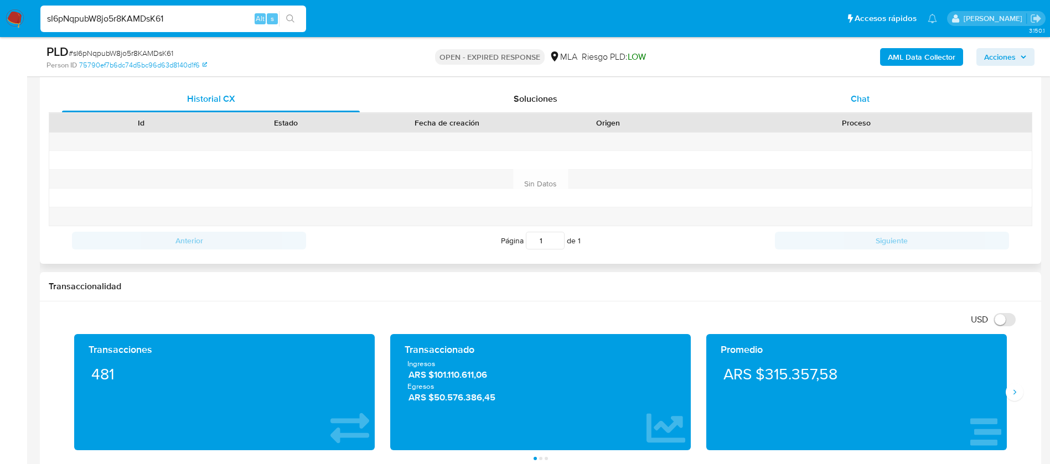
click at [858, 103] on span "Chat" at bounding box center [860, 98] width 19 height 13
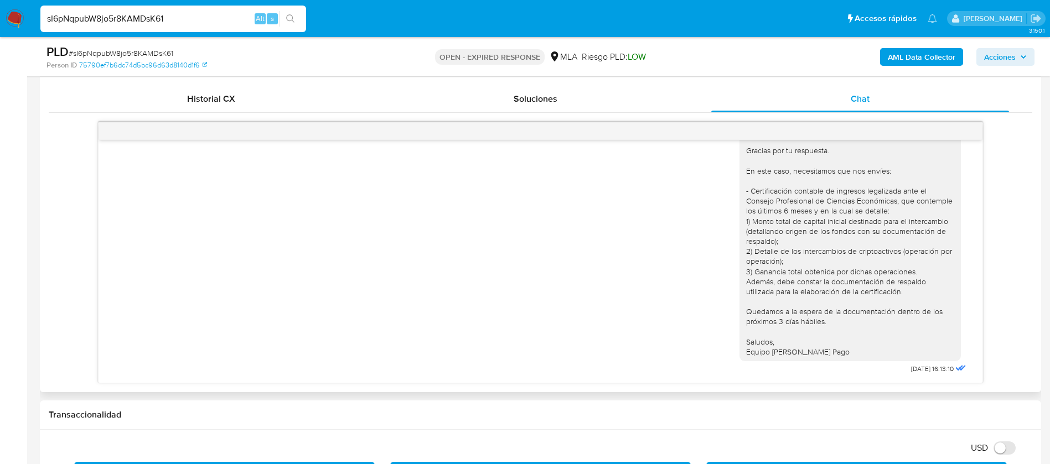
scroll to position [867, 0]
click at [845, 252] on div "Buenas tardes, Gracias por tu respuesta. En este caso, necesitamos que nos enví…" at bounding box center [850, 241] width 208 height 231
click at [15, 25] on img at bounding box center [15, 18] width 19 height 19
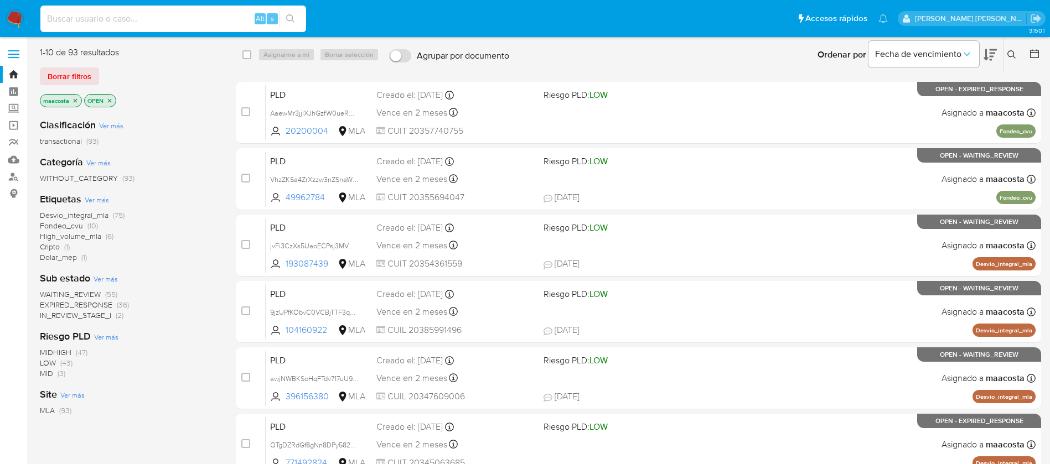
click at [200, 18] on input at bounding box center [173, 19] width 266 height 14
paste input "YeNs87oKATtKslM8JqQvyeDL"
type input "YeNs87oKATtKslM8JqQvyeDL"
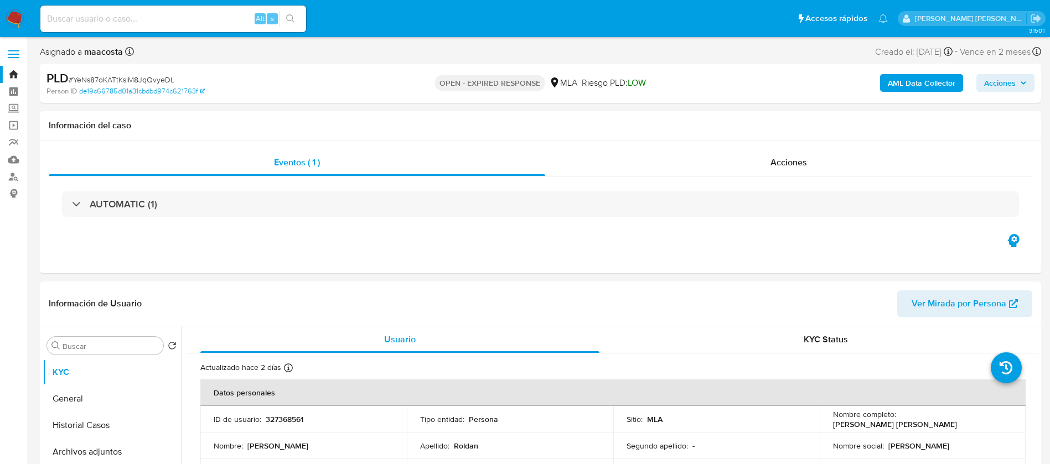
select select "10"
click at [907, 87] on b "AML Data Collector" at bounding box center [922, 83] width 68 height 18
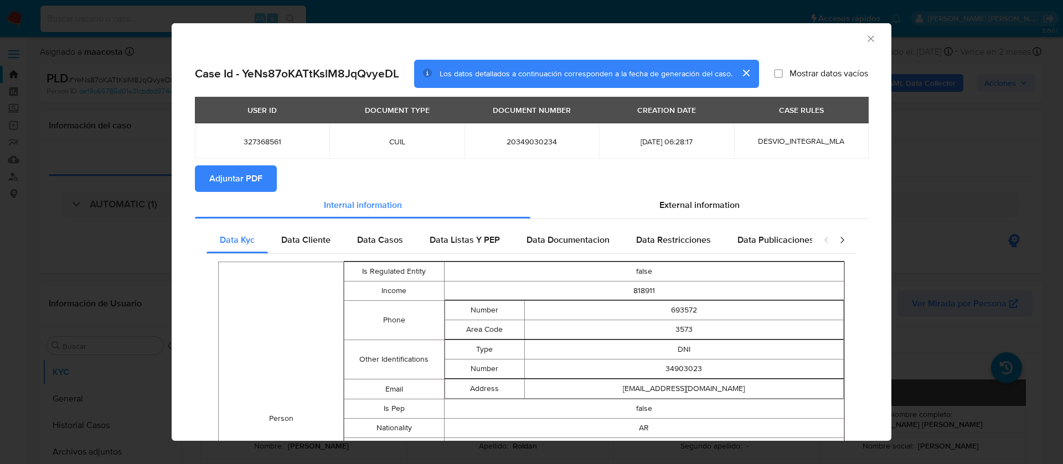
click at [236, 172] on span "Adjuntar PDF" at bounding box center [235, 179] width 53 height 24
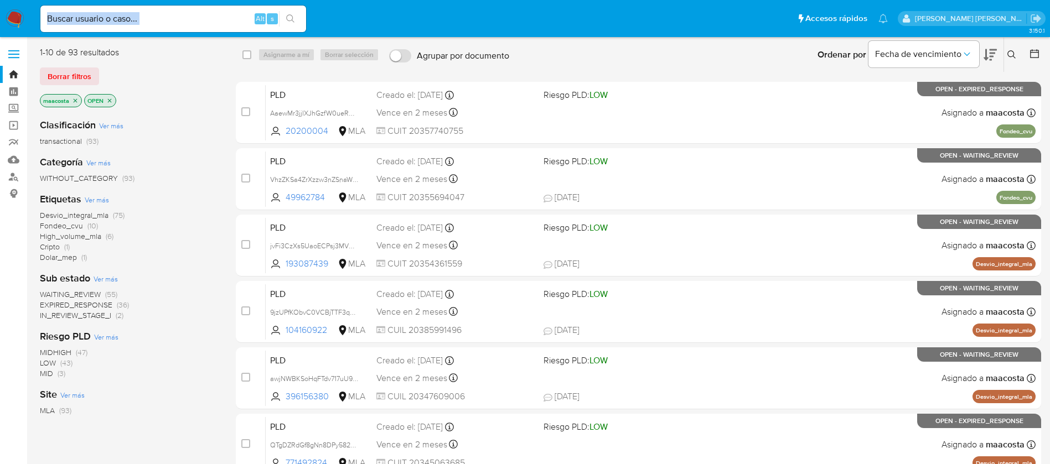
drag, startPoint x: 218, startPoint y: 27, endPoint x: 200, endPoint y: 18, distance: 20.3
click at [200, 18] on div "Alt s" at bounding box center [173, 19] width 266 height 27
click at [200, 18] on input at bounding box center [173, 19] width 266 height 14
paste input "S7c9BmkrGZKxHeGpdWFXmrXm"
type input "S7c9BmkrGZKxHeGpdWFXmrXm"
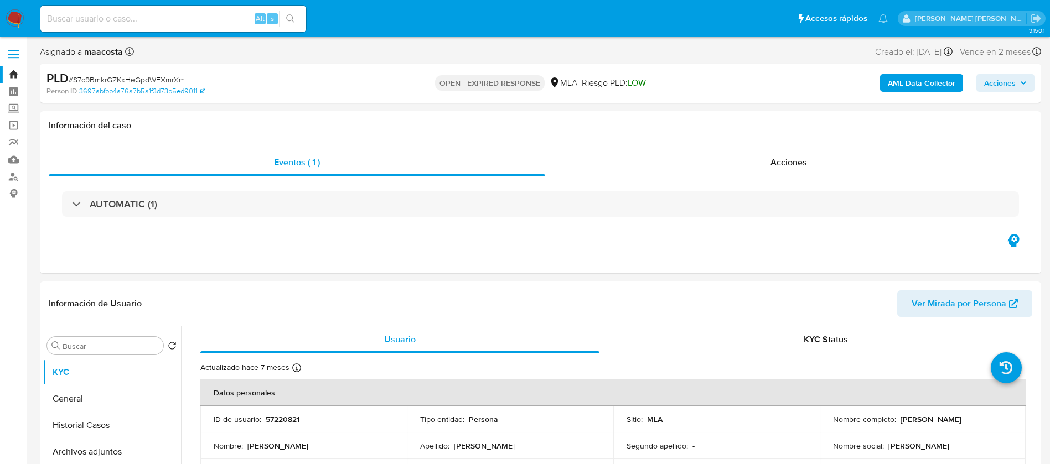
select select "10"
click at [907, 87] on b "AML Data Collector" at bounding box center [922, 83] width 68 height 18
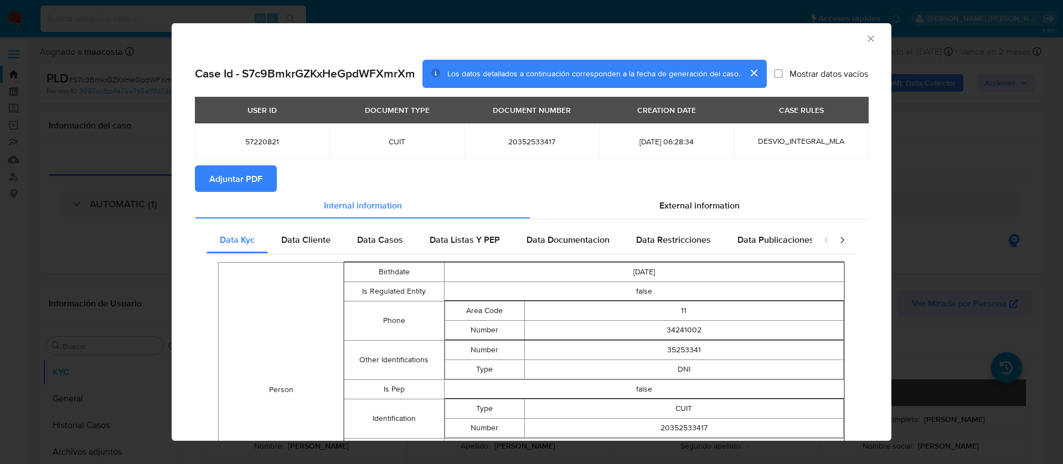
click at [236, 172] on span "Adjuntar PDF" at bounding box center [235, 179] width 53 height 24
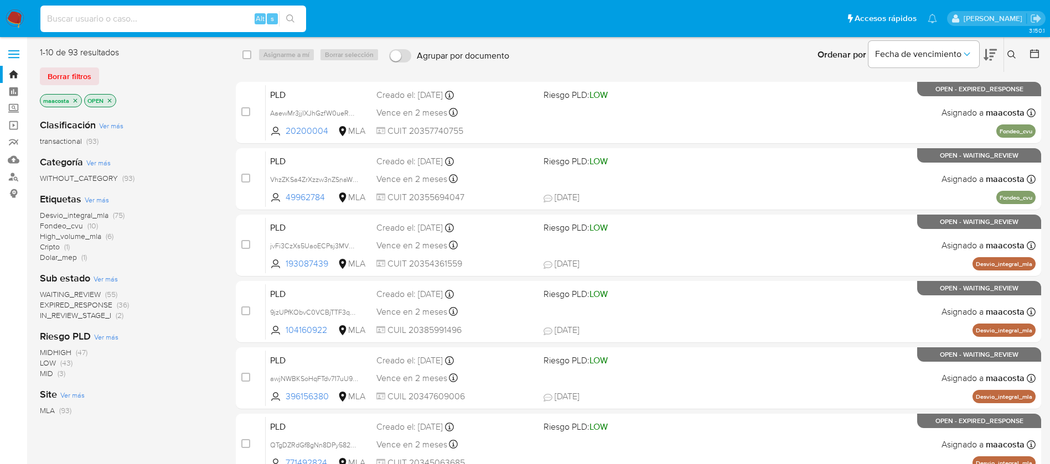
click at [200, 18] on input at bounding box center [173, 19] width 266 height 14
paste input "ru9zBaFZaK5U2rqtEngq1Hd3"
type input "ru9zBaFZaK5U2rqtEngq1Hd3"
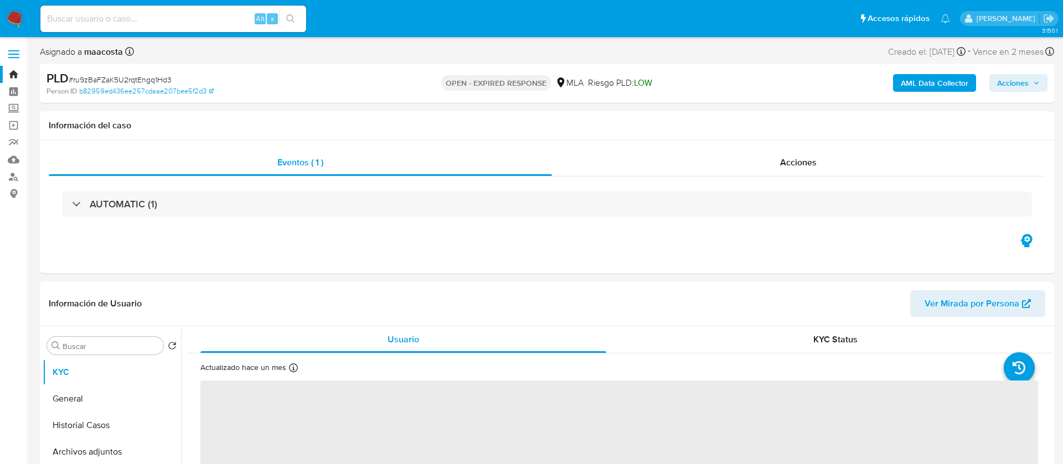
select select "10"
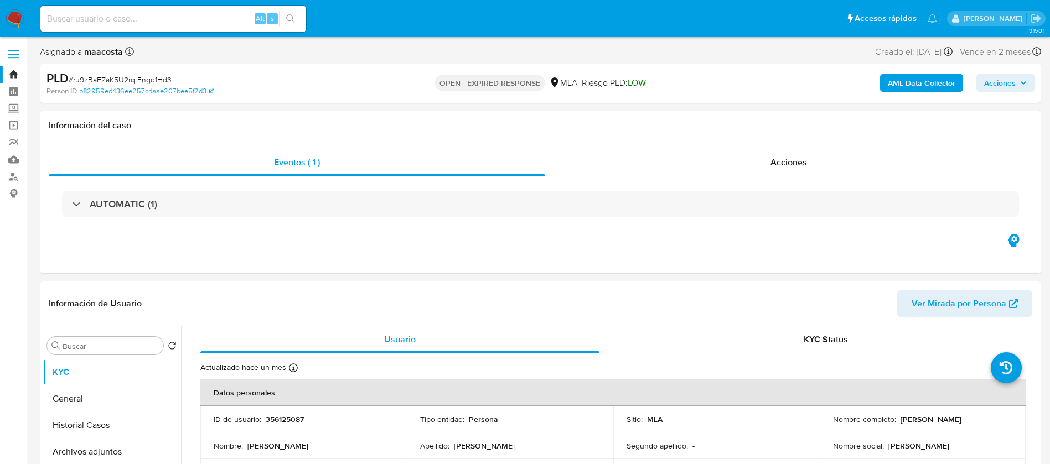
click at [907, 87] on b "AML Data Collector" at bounding box center [922, 83] width 68 height 18
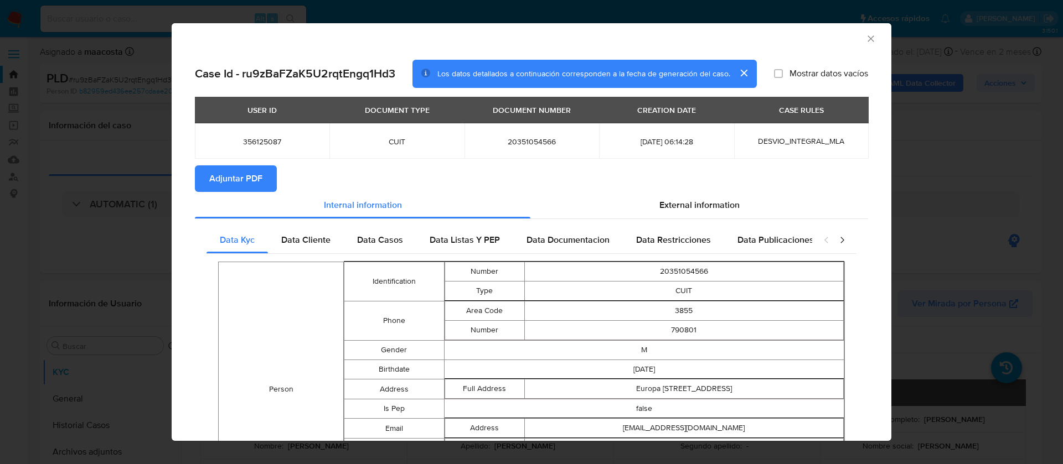
click at [236, 172] on span "Adjuntar PDF" at bounding box center [235, 179] width 53 height 24
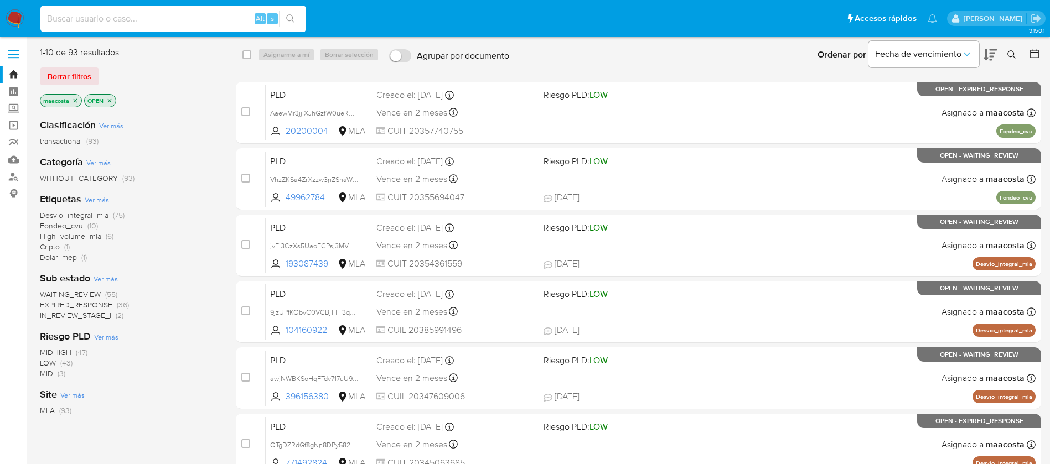
paste input "wmwvrsoB9W3SRvEvlgz9UCqe"
click at [160, 14] on input "wmwvrsoB9W3SRvEvlgz9UCqe" at bounding box center [173, 19] width 266 height 14
type input "wmwvrsoB9W3SRvEvlgz9UCqe"
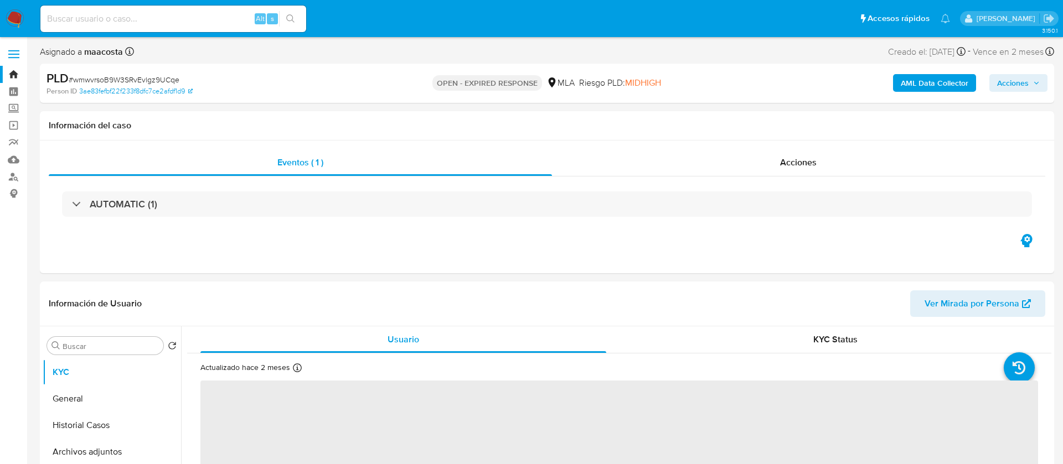
select select "10"
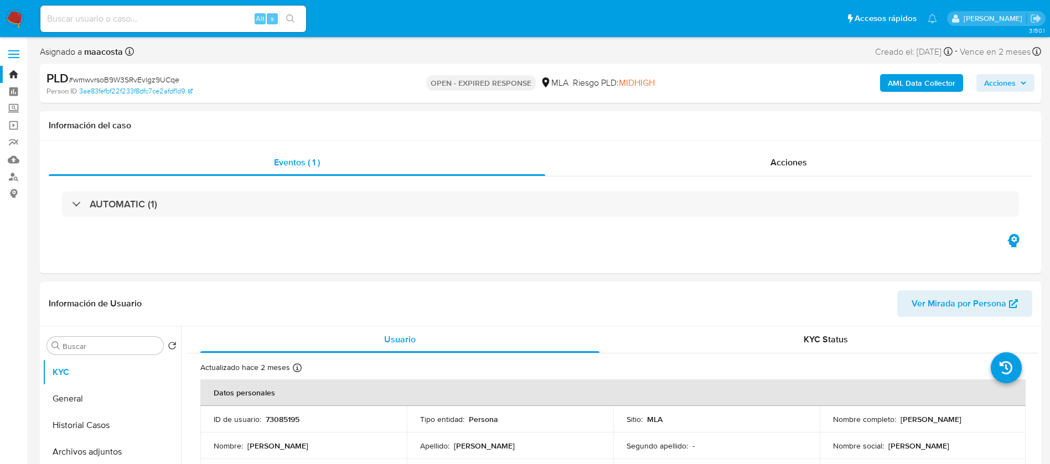
click at [907, 87] on b "AML Data Collector" at bounding box center [922, 83] width 68 height 18
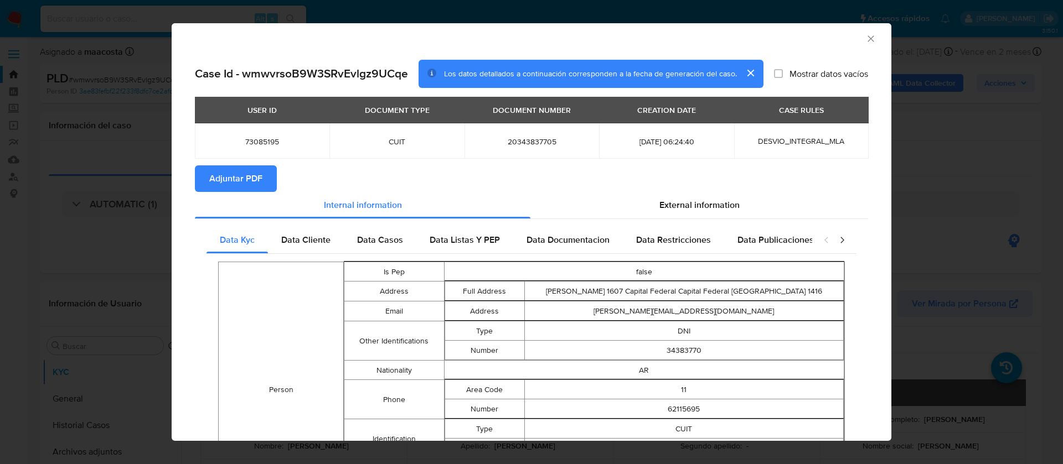
click at [236, 172] on span "Adjuntar PDF" at bounding box center [235, 179] width 53 height 24
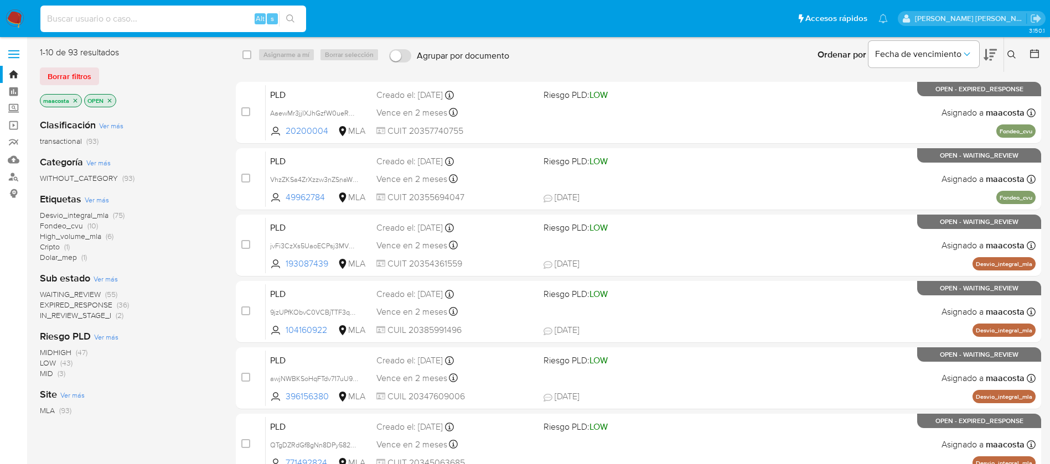
paste input "tGoDDt3U7R04tD2T3UmpYapE"
click at [191, 18] on input "tGoDDt3U7R04tD2T3UmpYapE" at bounding box center [173, 19] width 266 height 14
type input "tGoDDt3U7R04tD2T3UmpYapE"
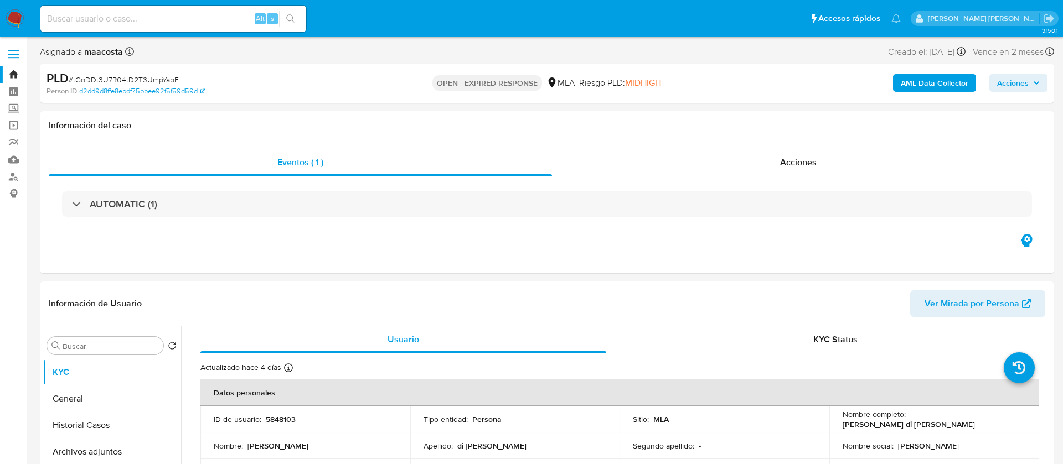
select select "10"
click at [907, 87] on b "AML Data Collector" at bounding box center [922, 83] width 68 height 18
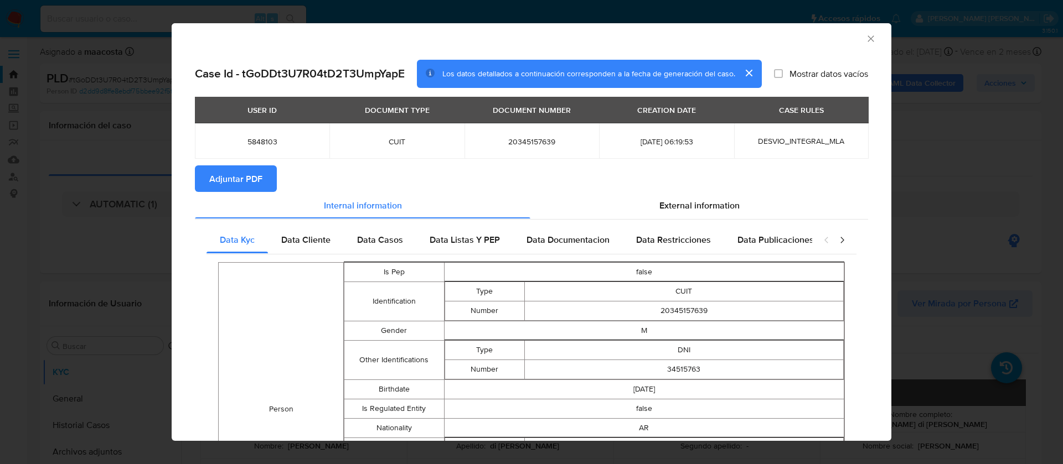
click at [236, 172] on span "Adjuntar PDF" at bounding box center [235, 179] width 53 height 24
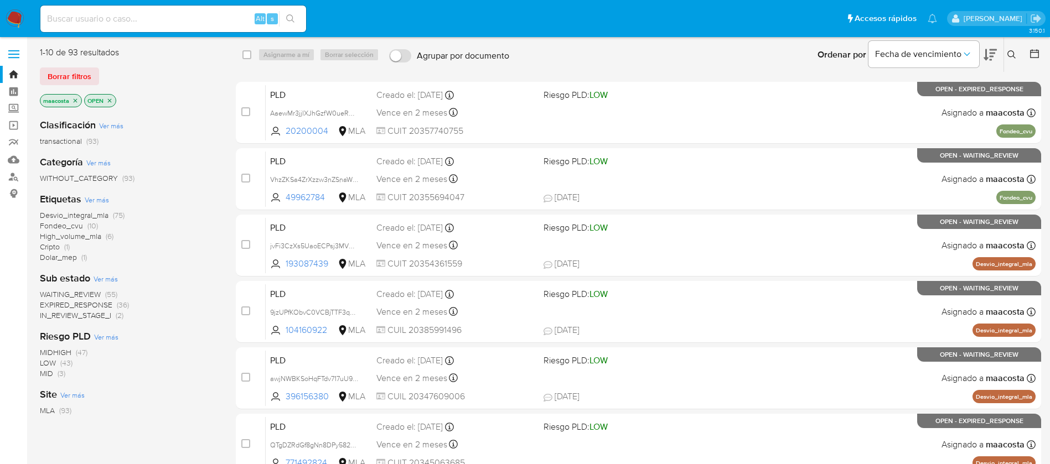
click at [175, 9] on div "Alt s" at bounding box center [173, 19] width 266 height 27
paste input "KInWRTrcRz3foqxzlkpSlcSd"
click at [174, 14] on input "KInWRTrcRz3foqxzlkpSlcSd" at bounding box center [173, 19] width 266 height 14
type input "KInWRTrcRz3foqxzlkpSlcSd"
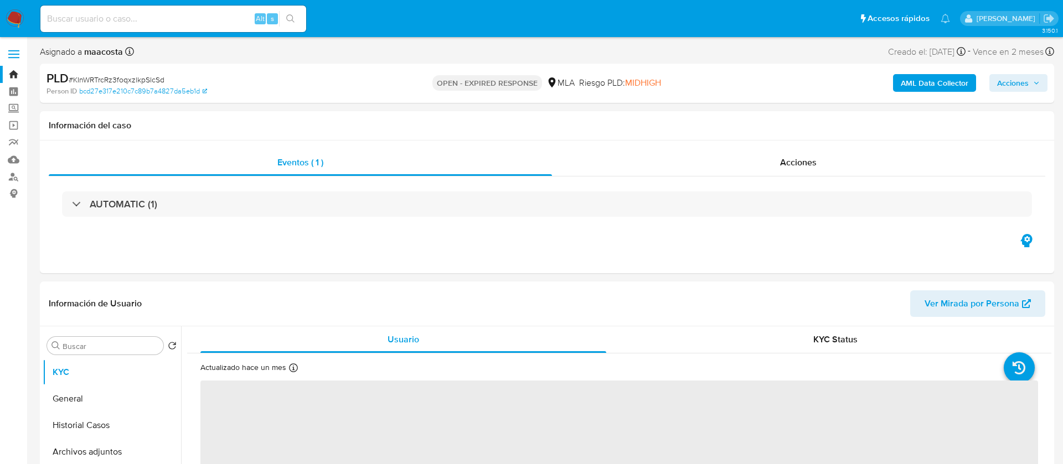
select select "10"
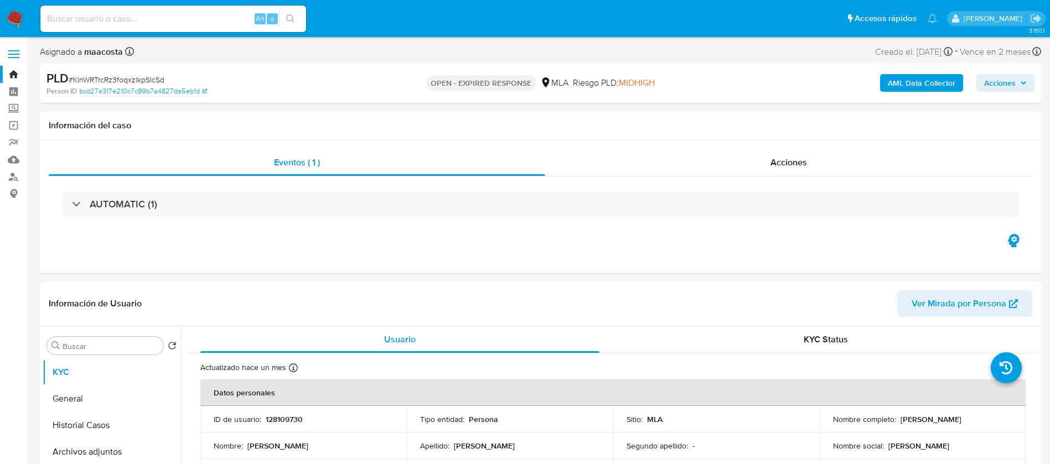
click at [907, 87] on b "AML Data Collector" at bounding box center [922, 83] width 68 height 18
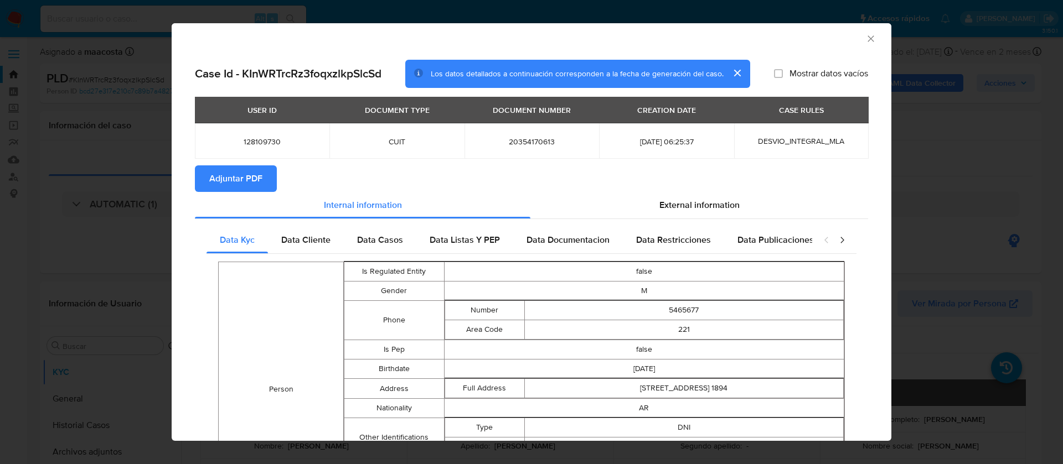
click at [236, 172] on span "Adjuntar PDF" at bounding box center [235, 179] width 53 height 24
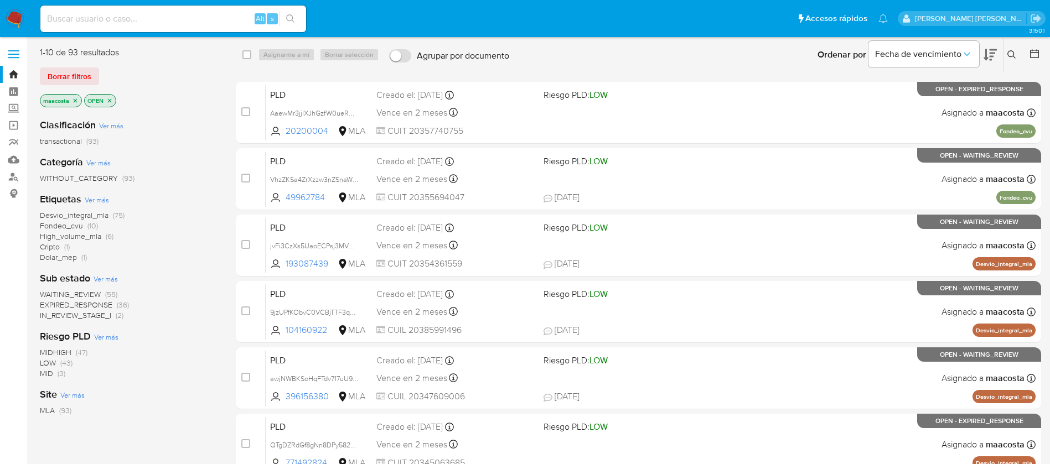
paste input "UPom9sSRNDfXC2LG7y9E7NpL"
click at [207, 18] on input "UPom9sSRNDfXC2LG7y9E7NpL" at bounding box center [173, 19] width 266 height 14
type input "UPom9sSRNDfXC2LG7y9E7NpL"
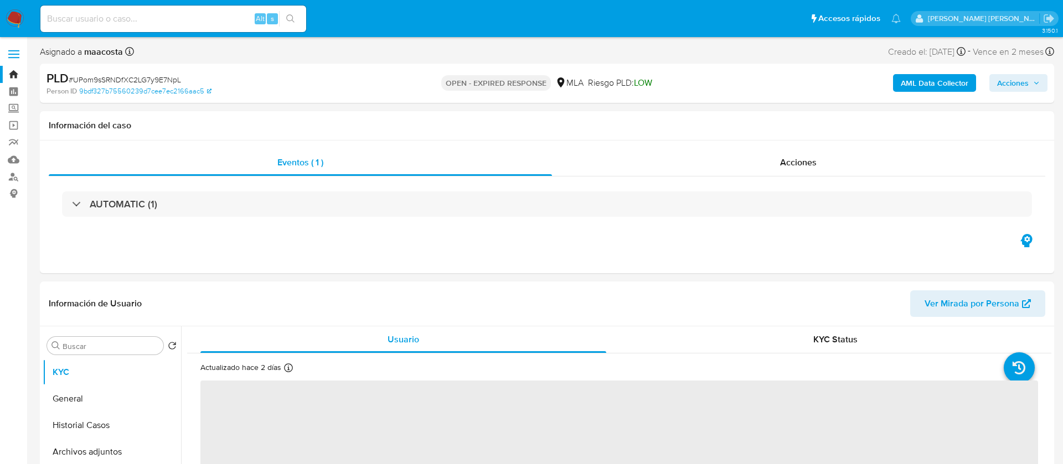
select select "10"
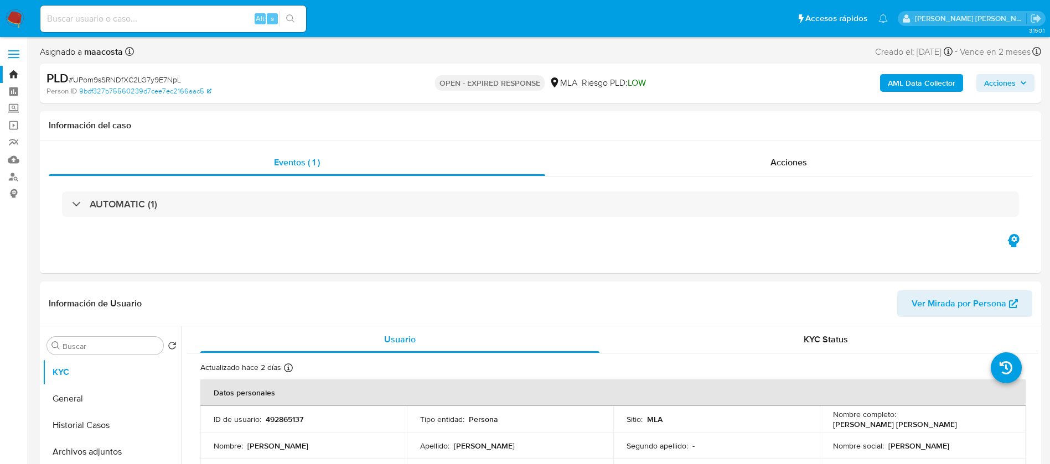
click at [907, 87] on b "AML Data Collector" at bounding box center [922, 83] width 68 height 18
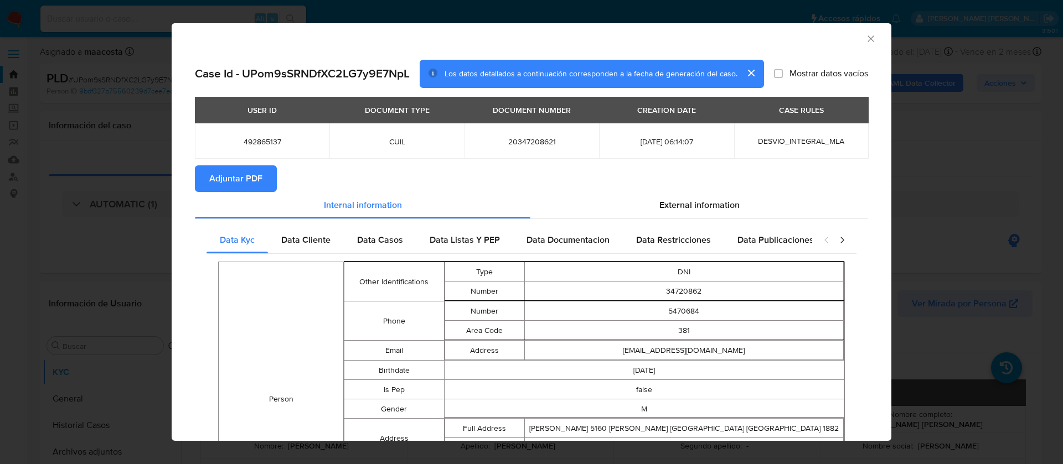
click at [236, 172] on span "Adjuntar PDF" at bounding box center [235, 179] width 53 height 24
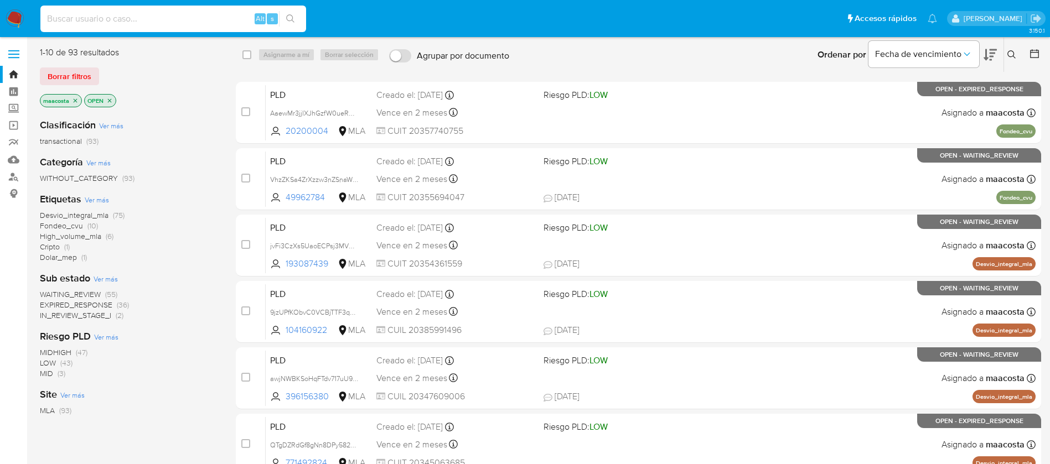
click at [175, 20] on input at bounding box center [173, 19] width 266 height 14
paste input "xbsa3xeum0SoY12MRcfMbIW6"
type input "xbsa3xeum0SoY12MRcfMbIW6"
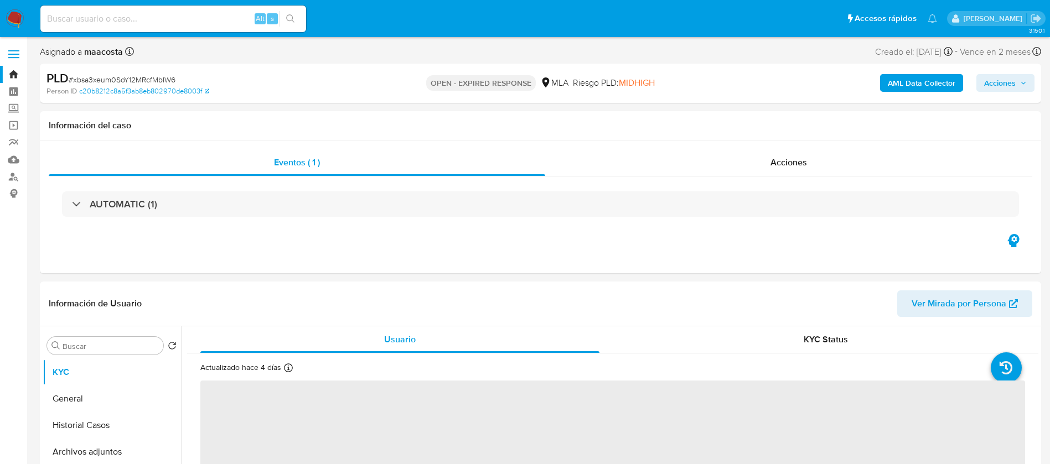
select select "10"
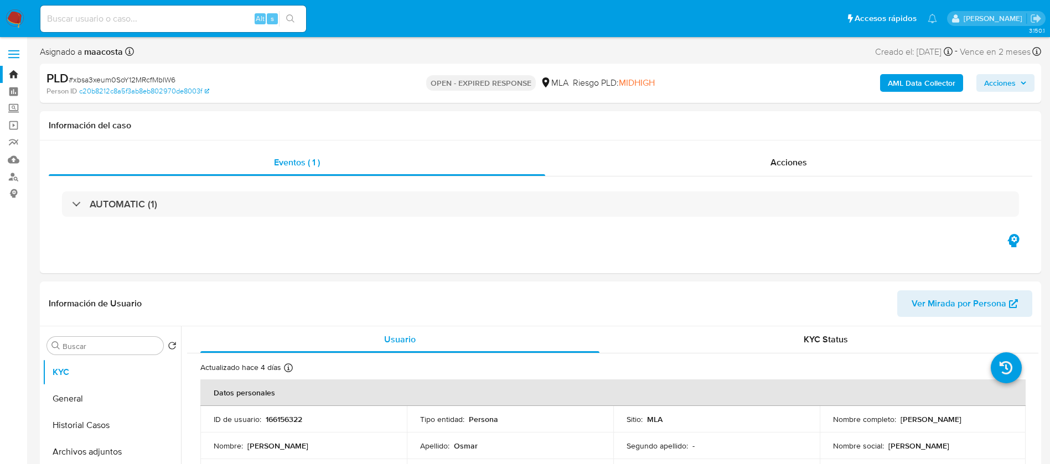
click at [907, 87] on b "AML Data Collector" at bounding box center [922, 83] width 68 height 18
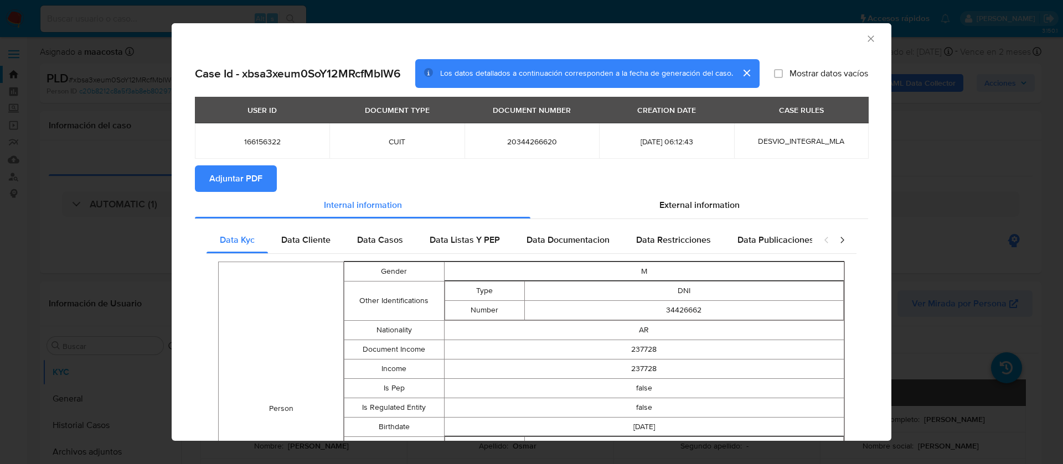
click at [236, 172] on span "Adjuntar PDF" at bounding box center [235, 179] width 53 height 24
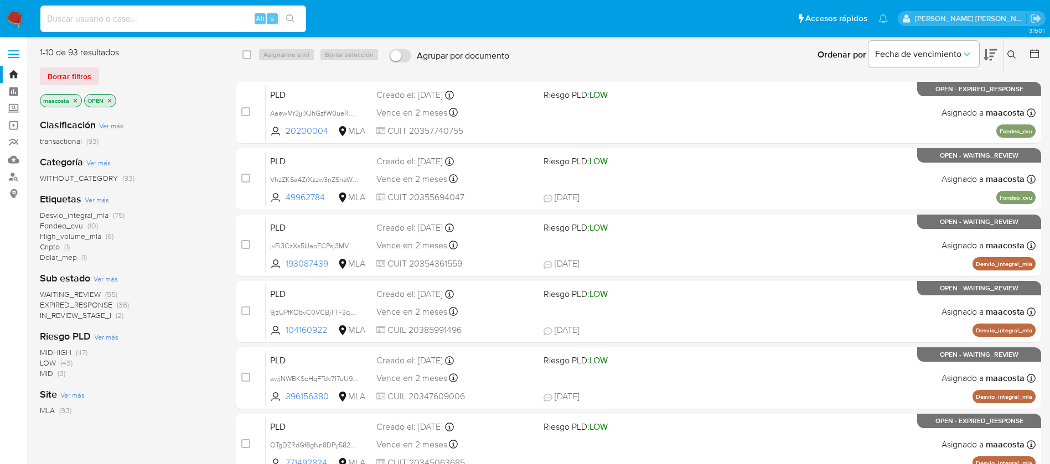
paste input "eHgmbMbtQIrJkACCmWQjDkOI"
click at [234, 12] on input "eHgmbMbtQIrJkACCmWQjDkOI" at bounding box center [173, 19] width 266 height 14
type input "eHgmbMbtQIrJkACCmWQjDkOI"
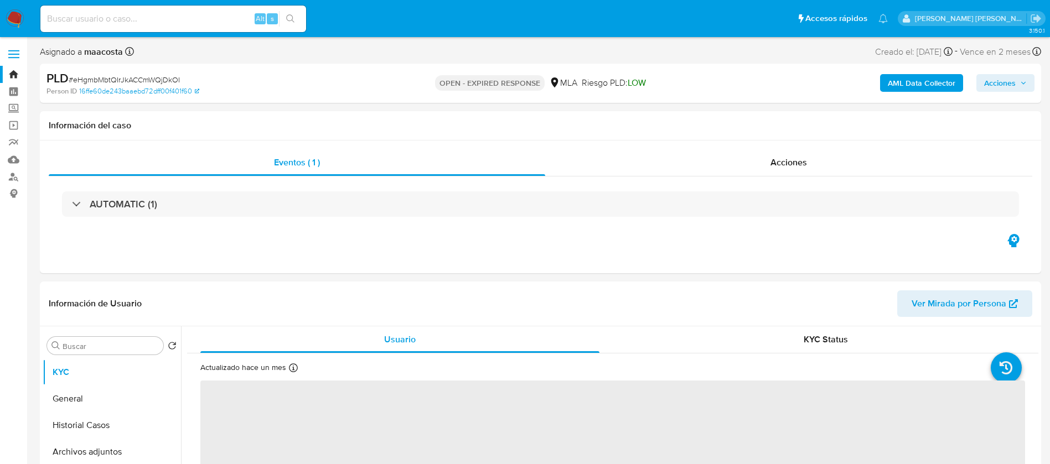
select select "10"
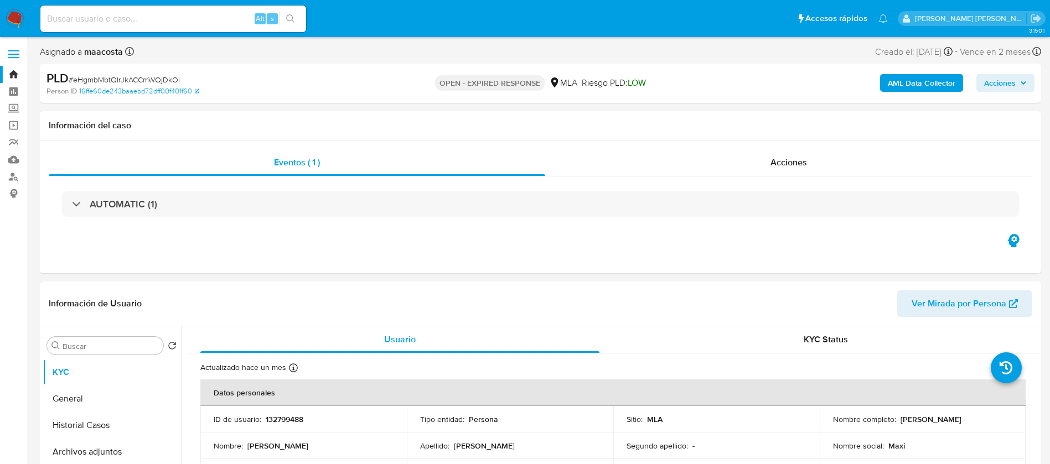
click at [907, 87] on b "AML Data Collector" at bounding box center [922, 83] width 68 height 18
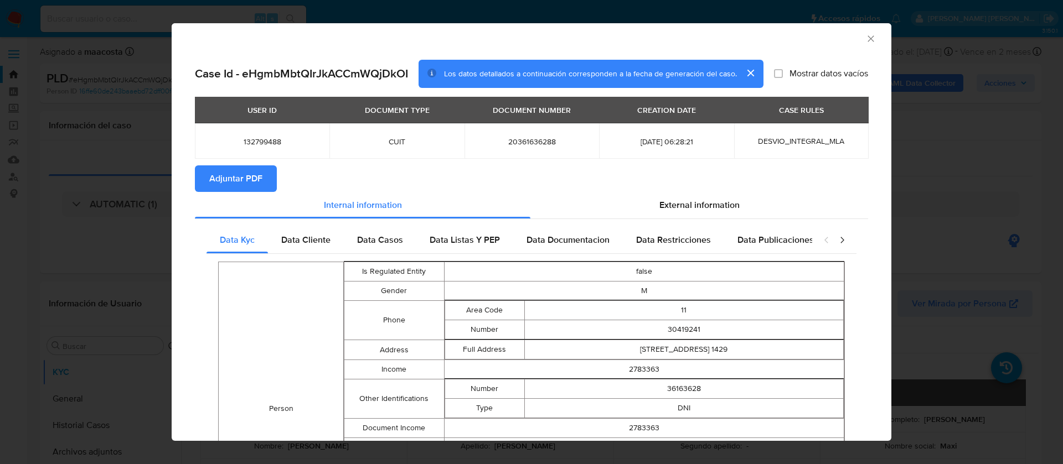
click at [236, 172] on span "Adjuntar PDF" at bounding box center [235, 179] width 53 height 24
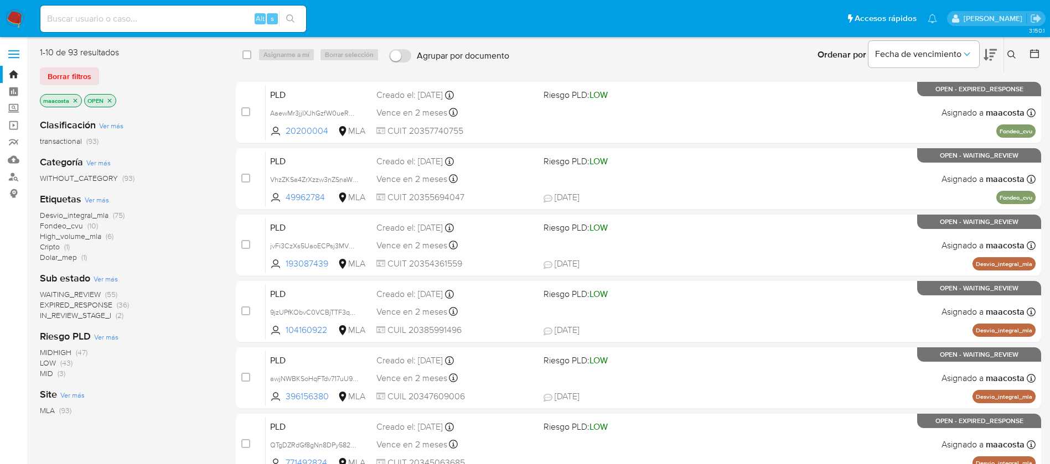
paste input "Sqnrftk0dxgL3ZfcVwYZBQH0"
click at [231, 12] on input "Sqnrftk0dxgL3ZfcVwYZBQH0" at bounding box center [173, 19] width 266 height 14
type input "Sqnrftk0dxgL3ZfcVwYZBQH0"
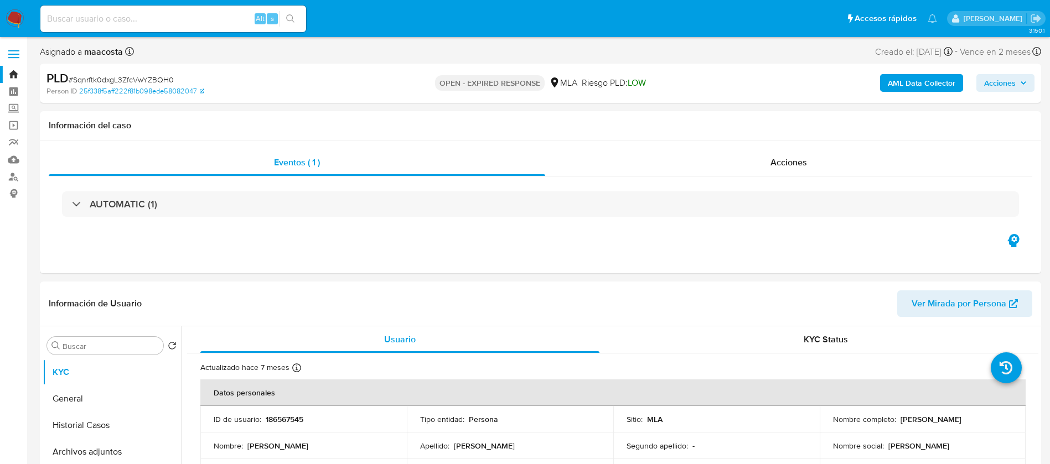
select select "10"
click at [907, 87] on b "AML Data Collector" at bounding box center [922, 83] width 68 height 18
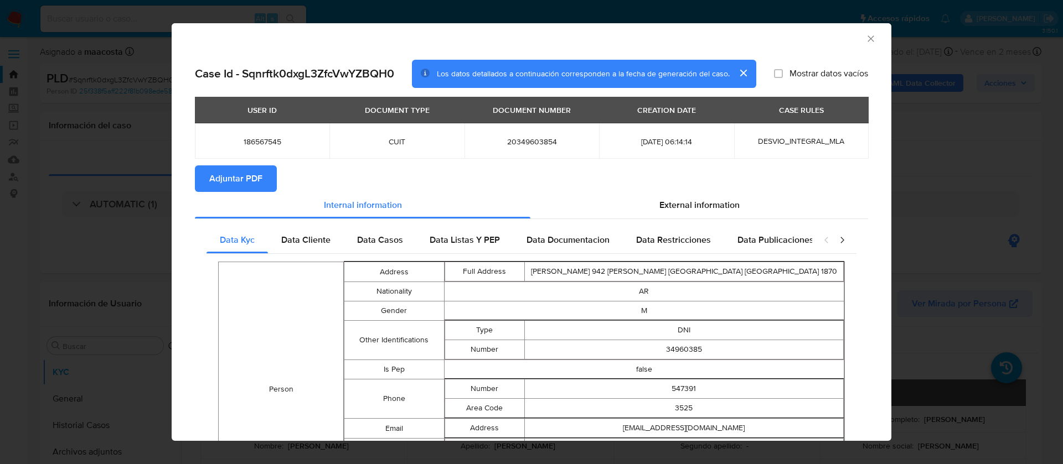
click at [236, 172] on span "Adjuntar PDF" at bounding box center [235, 179] width 53 height 24
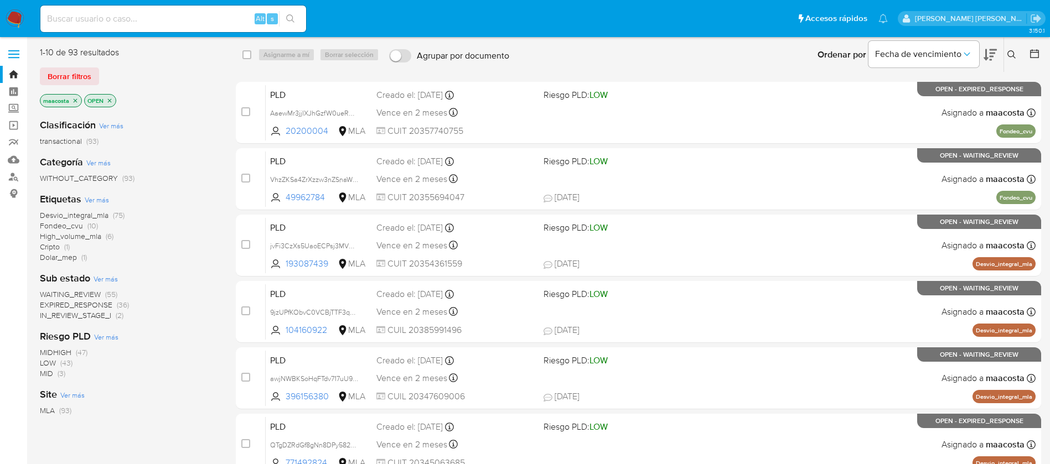
click at [404, 18] on ul "Pausado Ver notificaciones Alt s Accesos rápidos Presiona las siguientes teclas…" at bounding box center [464, 18] width 858 height 28
click at [229, 15] on input at bounding box center [173, 19] width 266 height 14
paste input "kKxXDNkjxHeReo2uAQjuRUz6"
type input "kKxXDNkjxHeReo2uAQjuRUz6"
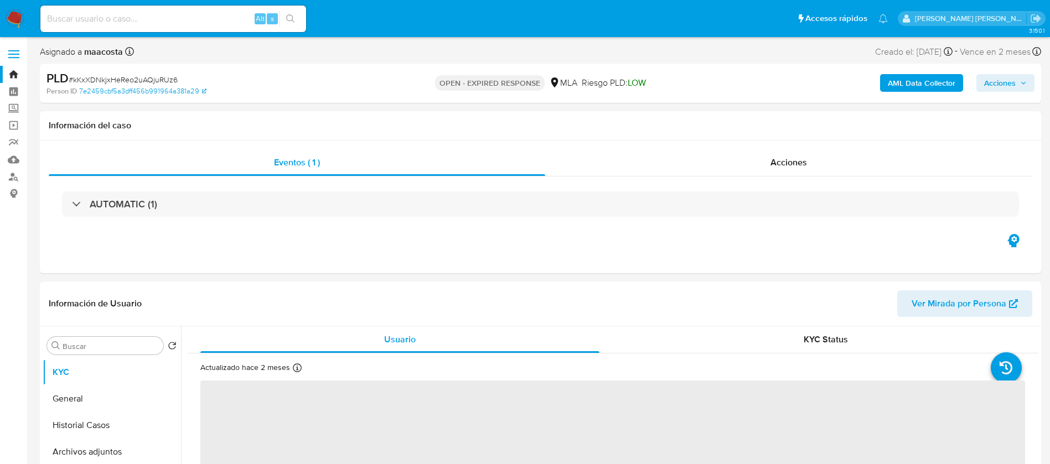
select select "10"
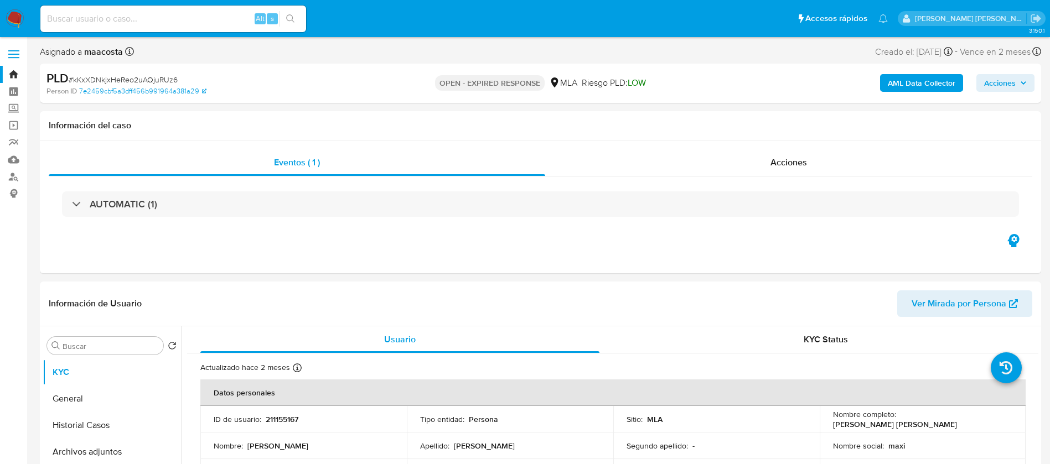
click at [907, 87] on b "AML Data Collector" at bounding box center [922, 83] width 68 height 18
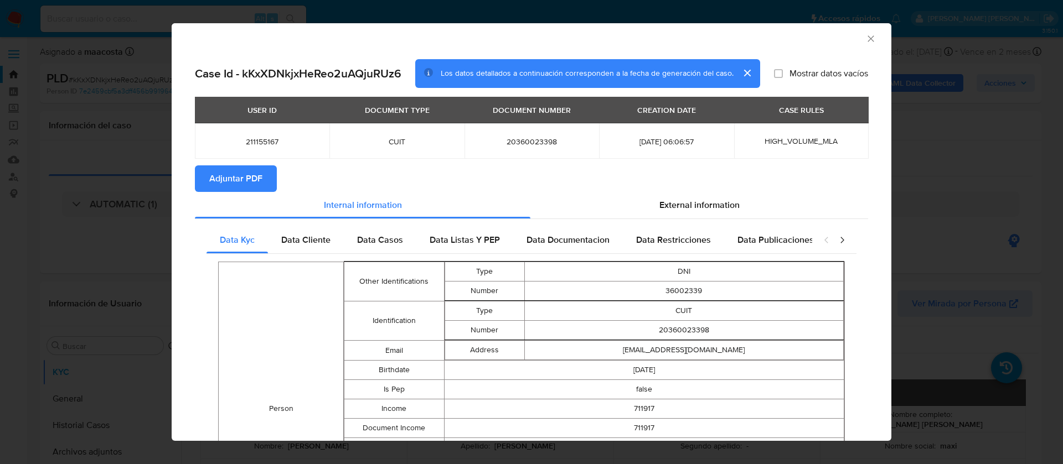
click at [236, 172] on span "Adjuntar PDF" at bounding box center [235, 179] width 53 height 24
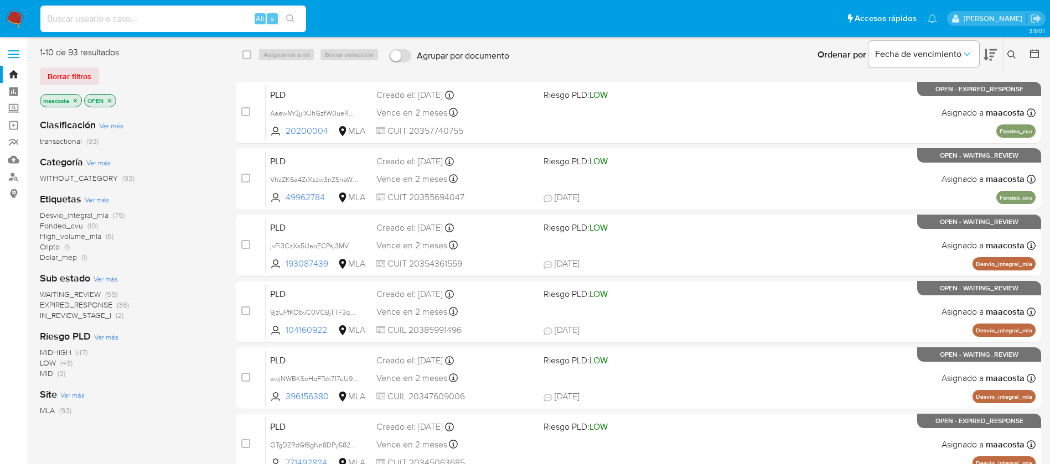
click at [239, 19] on input at bounding box center [173, 19] width 266 height 14
paste input "WnjKRey8RDOqfxcqCYfugABR"
type input "WnjKRey8RDOqfxcqCYfugABR"
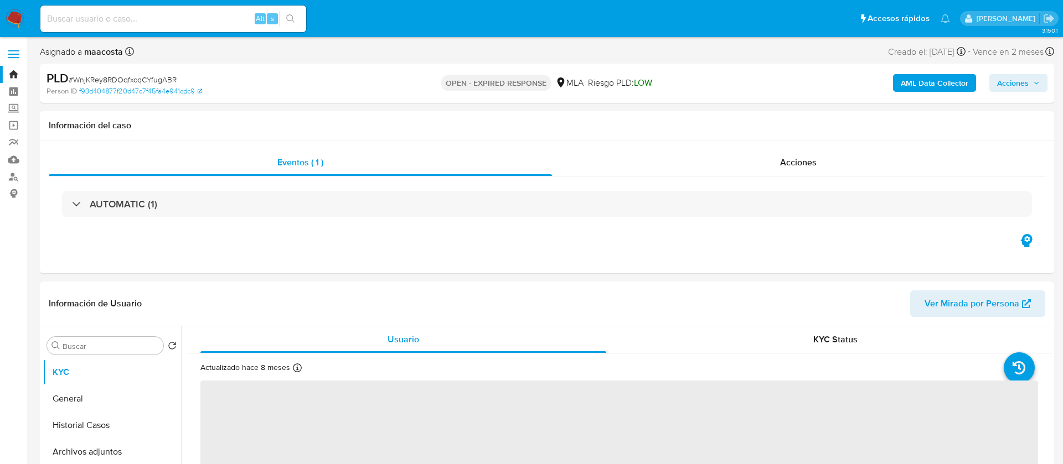
select select "10"
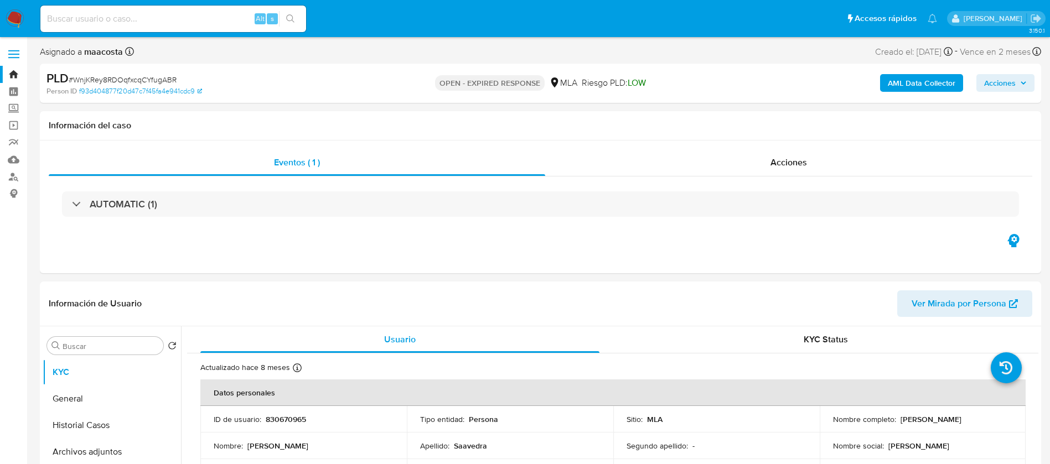
click at [907, 87] on b "AML Data Collector" at bounding box center [922, 83] width 68 height 18
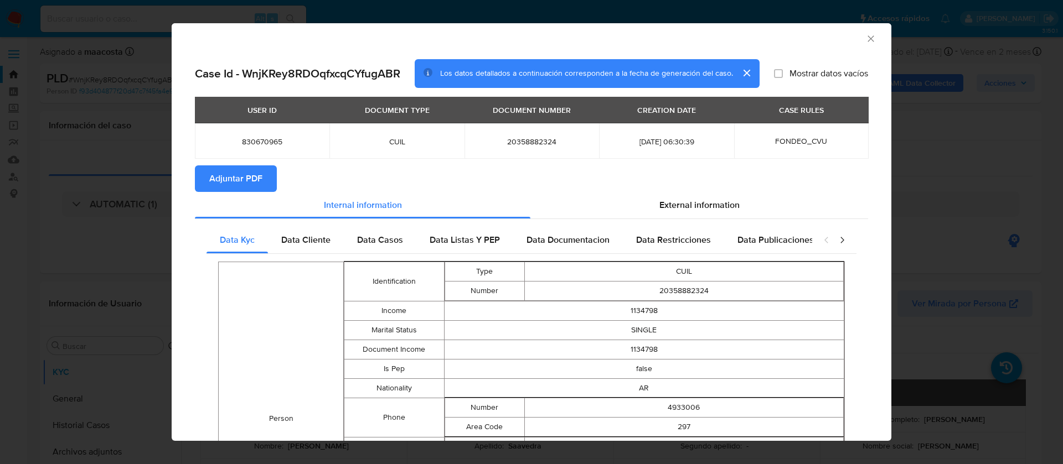
click at [236, 172] on span "Adjuntar PDF" at bounding box center [235, 179] width 53 height 24
